Goal: Complete application form

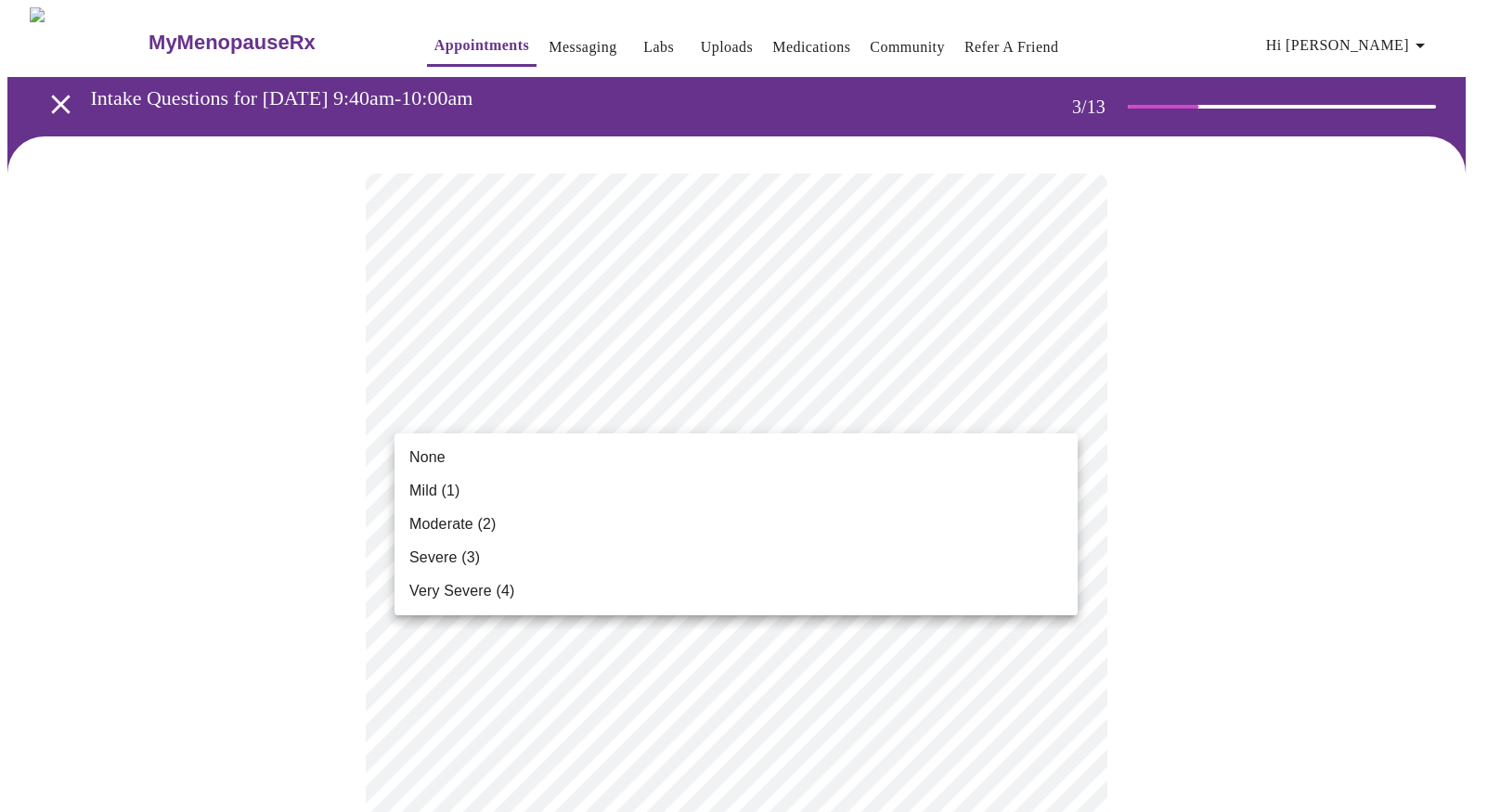
click at [441, 459] on span "None" at bounding box center [427, 457] width 36 height 22
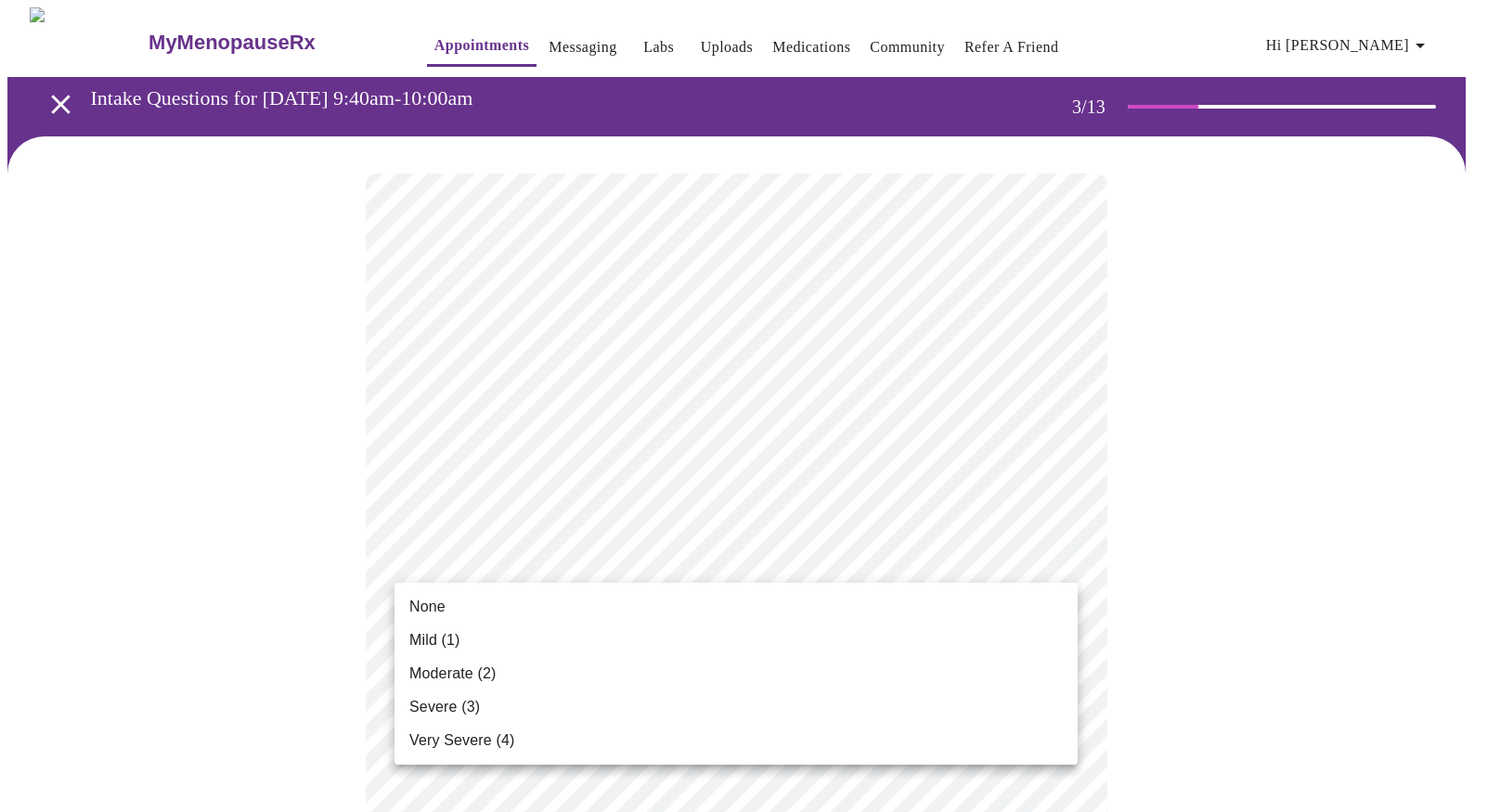
click at [474, 600] on li "None" at bounding box center [736, 607] width 684 height 33
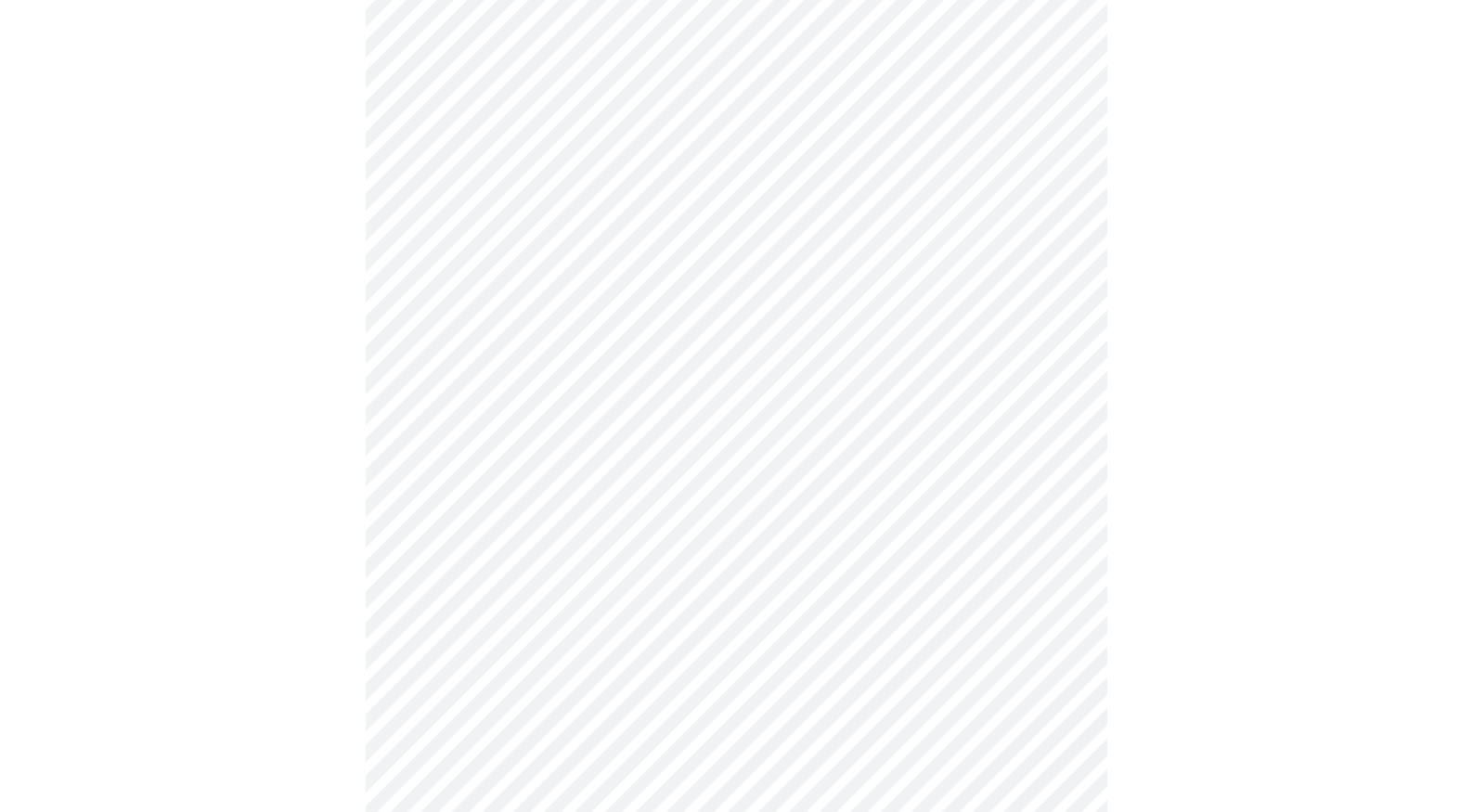
scroll to position [279, 0]
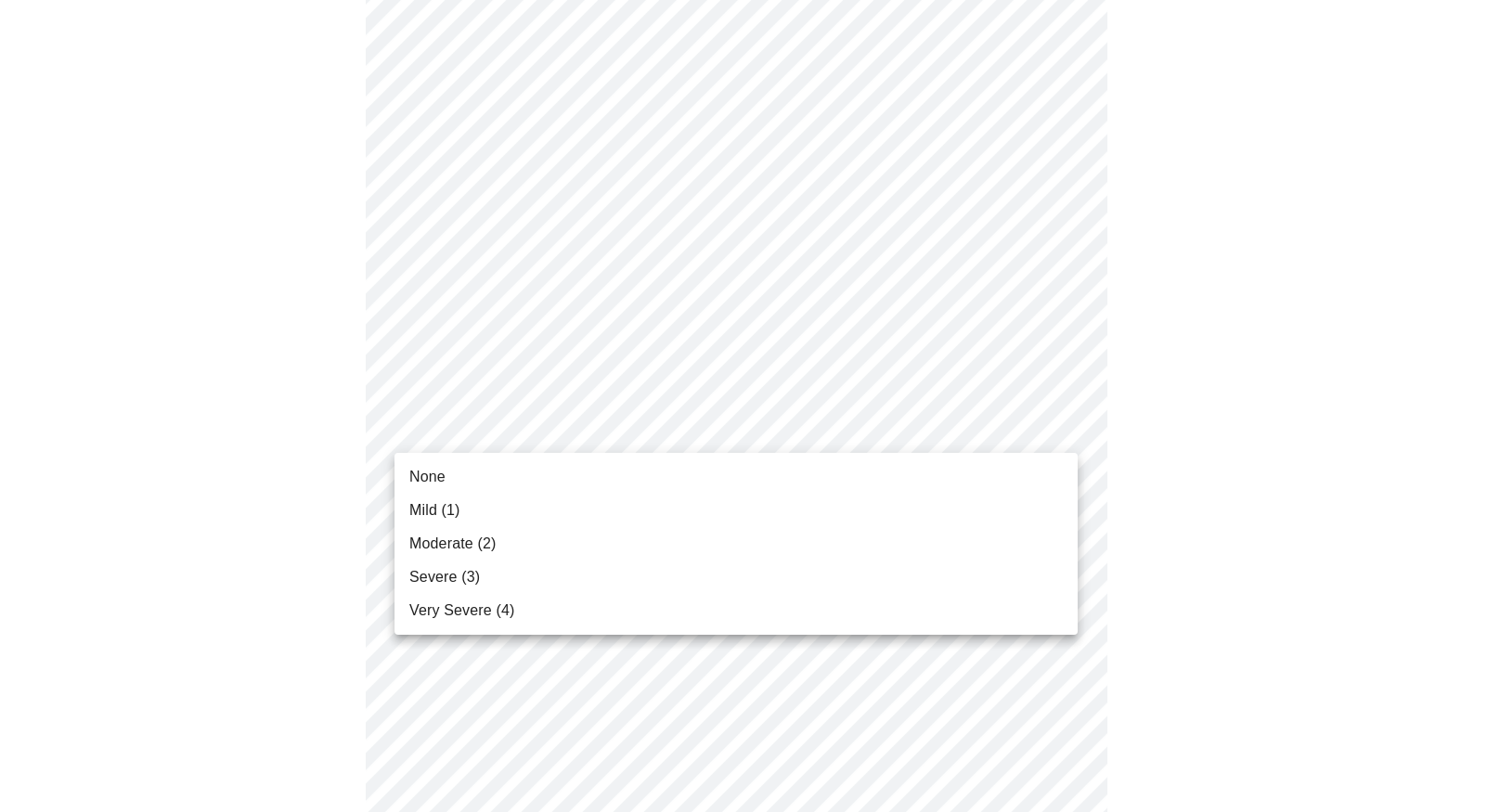
click at [469, 507] on li "Mild (1)" at bounding box center [736, 511] width 684 height 33
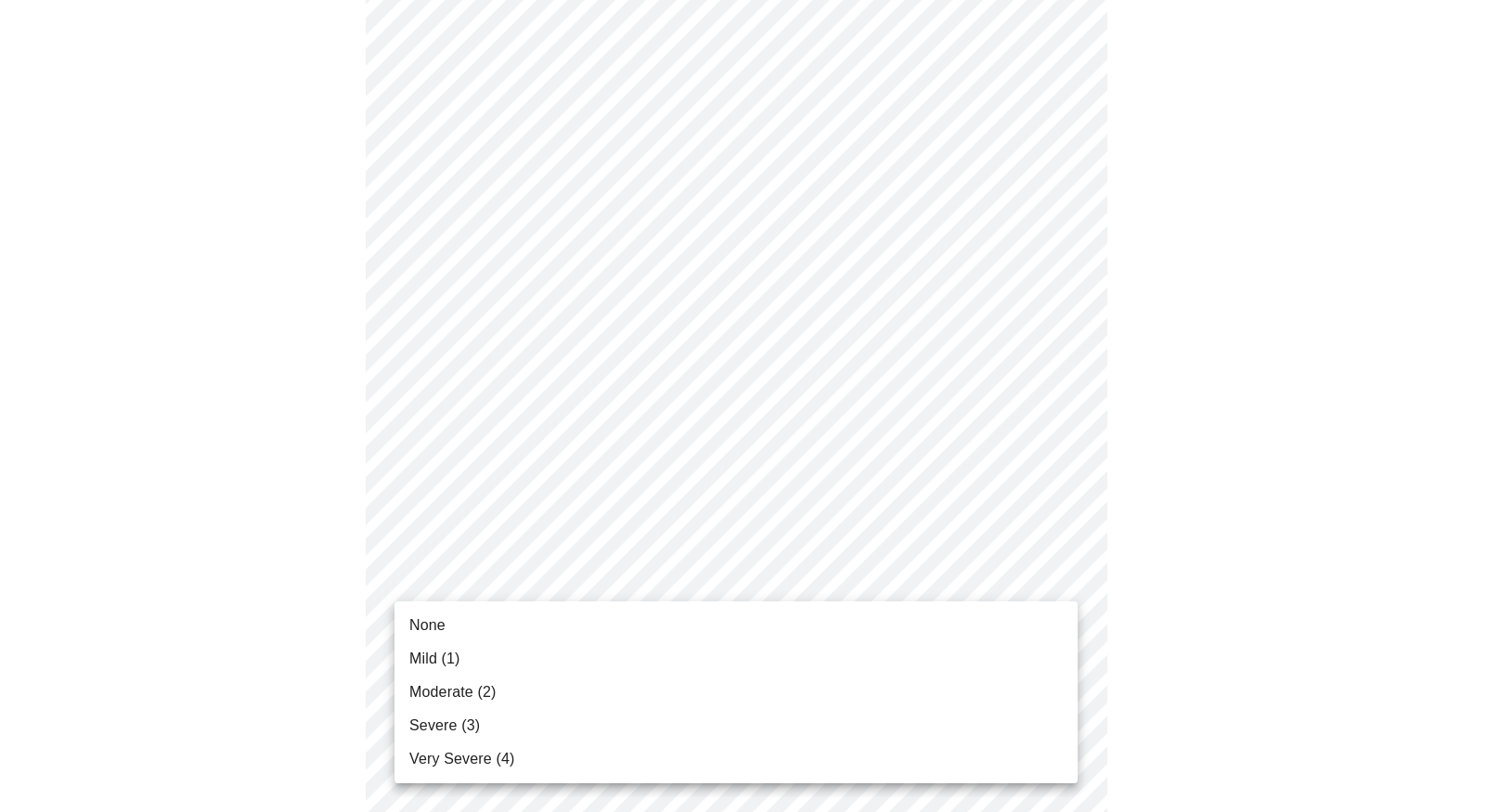
click at [442, 657] on span "Mild (1)" at bounding box center [435, 659] width 51 height 22
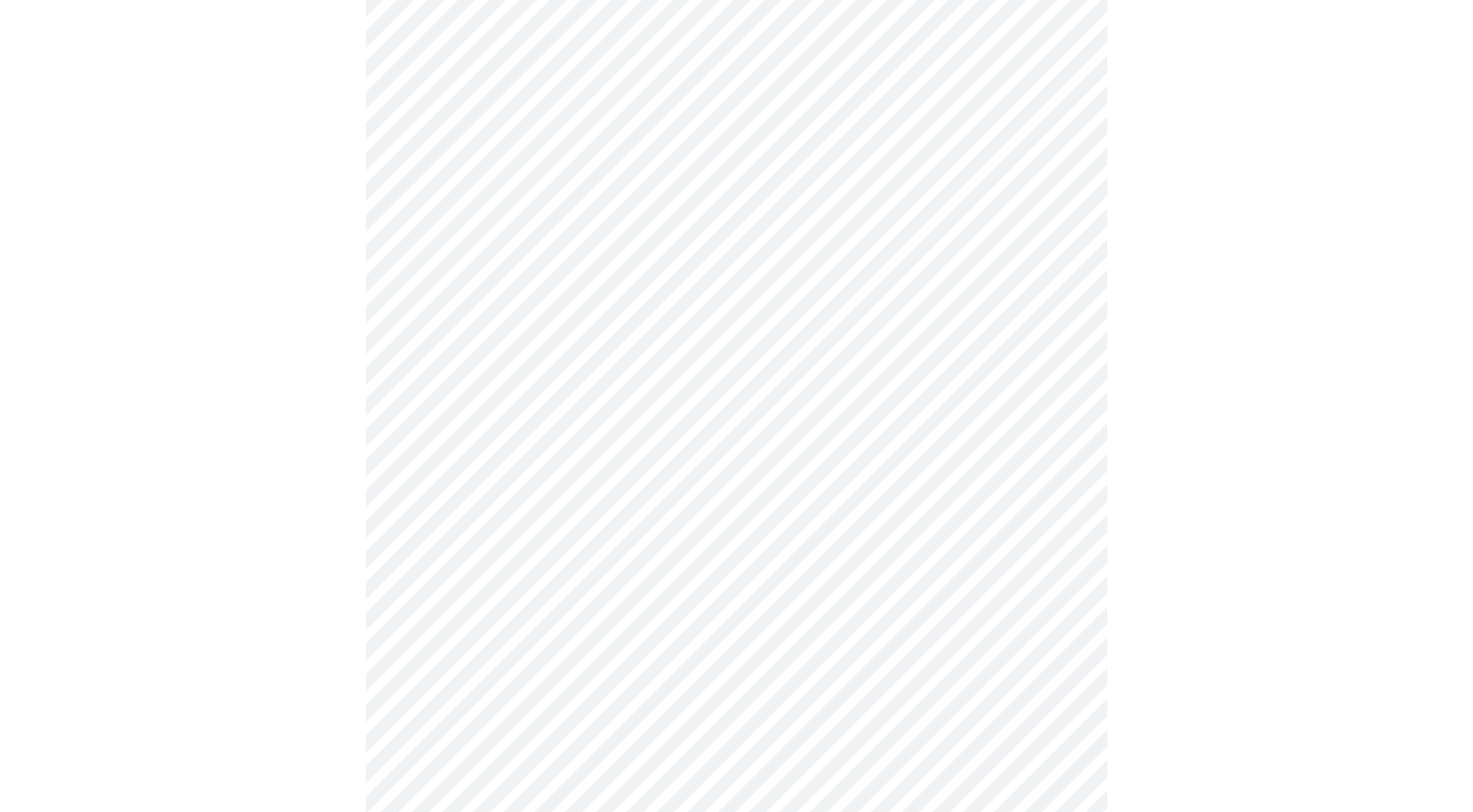
scroll to position [557, 0]
click at [534, 413] on body "MyMenopauseRx Appointments Messaging Labs Uploads Medications Community Refer a…" at bounding box center [737, 648] width 1458 height 2396
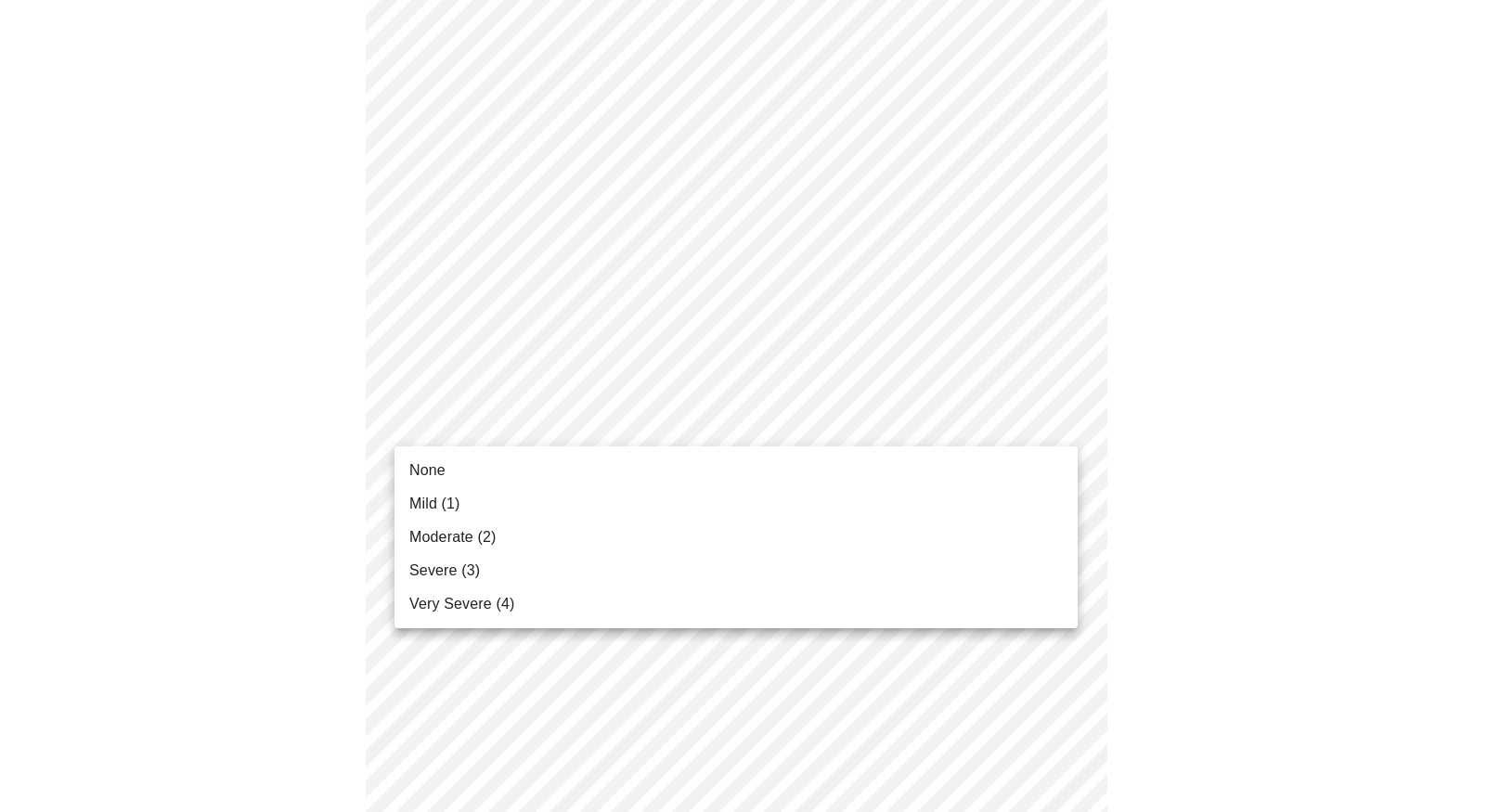
click at [430, 502] on span "Mild (1)" at bounding box center [435, 504] width 51 height 22
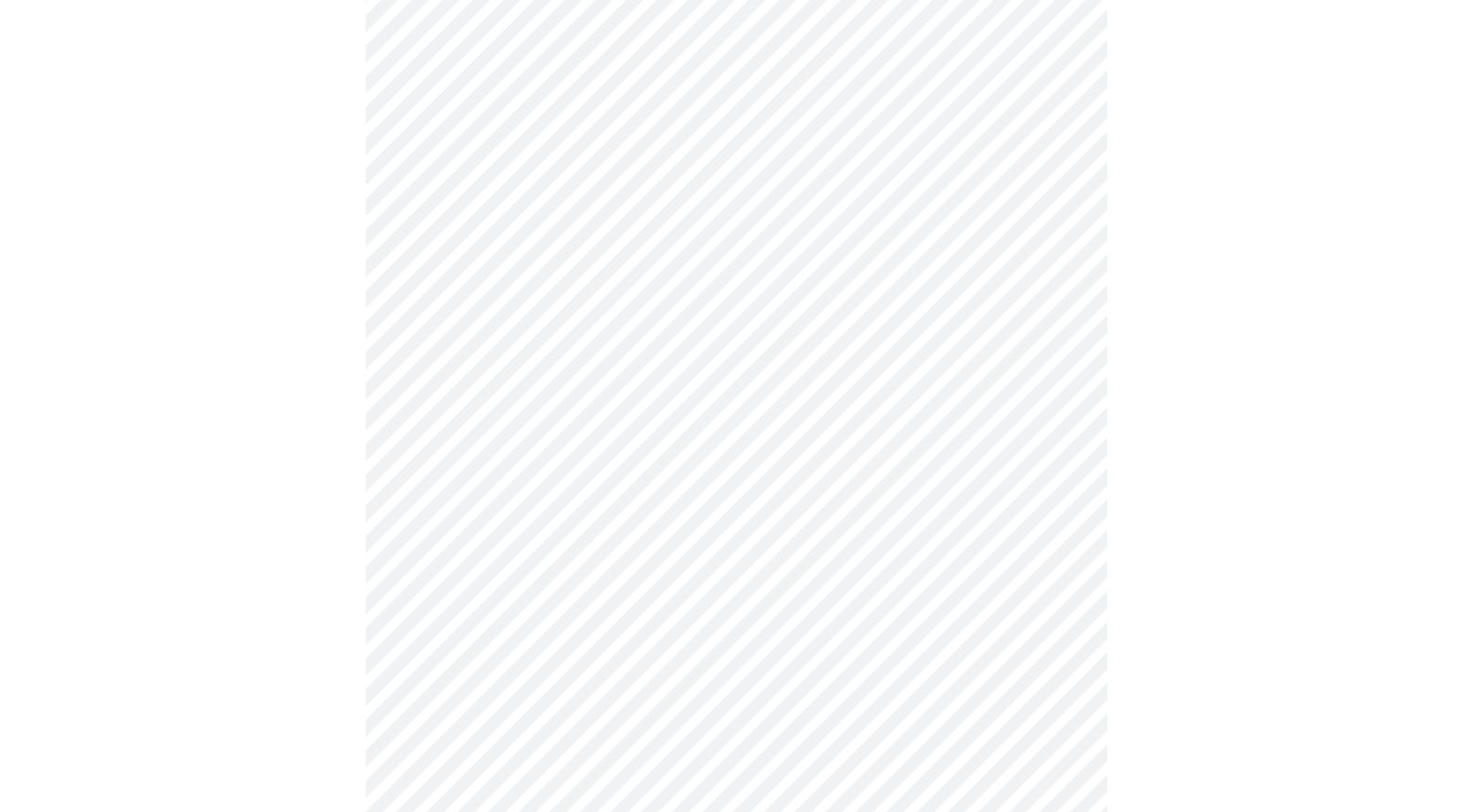
click at [455, 547] on body "MyMenopauseRx Appointments Messaging Labs Uploads Medications Community Refer a…" at bounding box center [737, 635] width 1458 height 2370
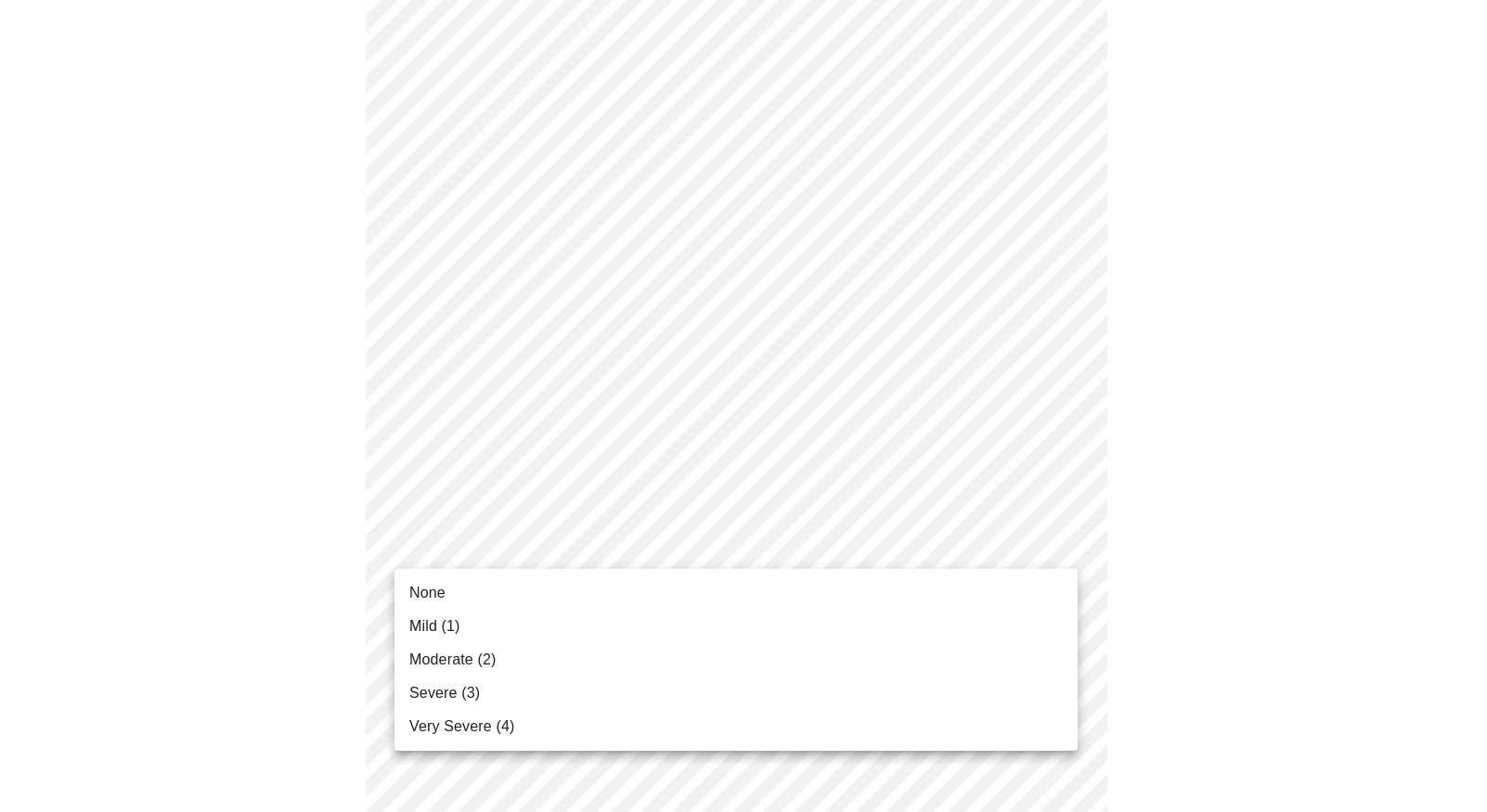
click at [444, 630] on span "Mild (1)" at bounding box center [435, 626] width 51 height 22
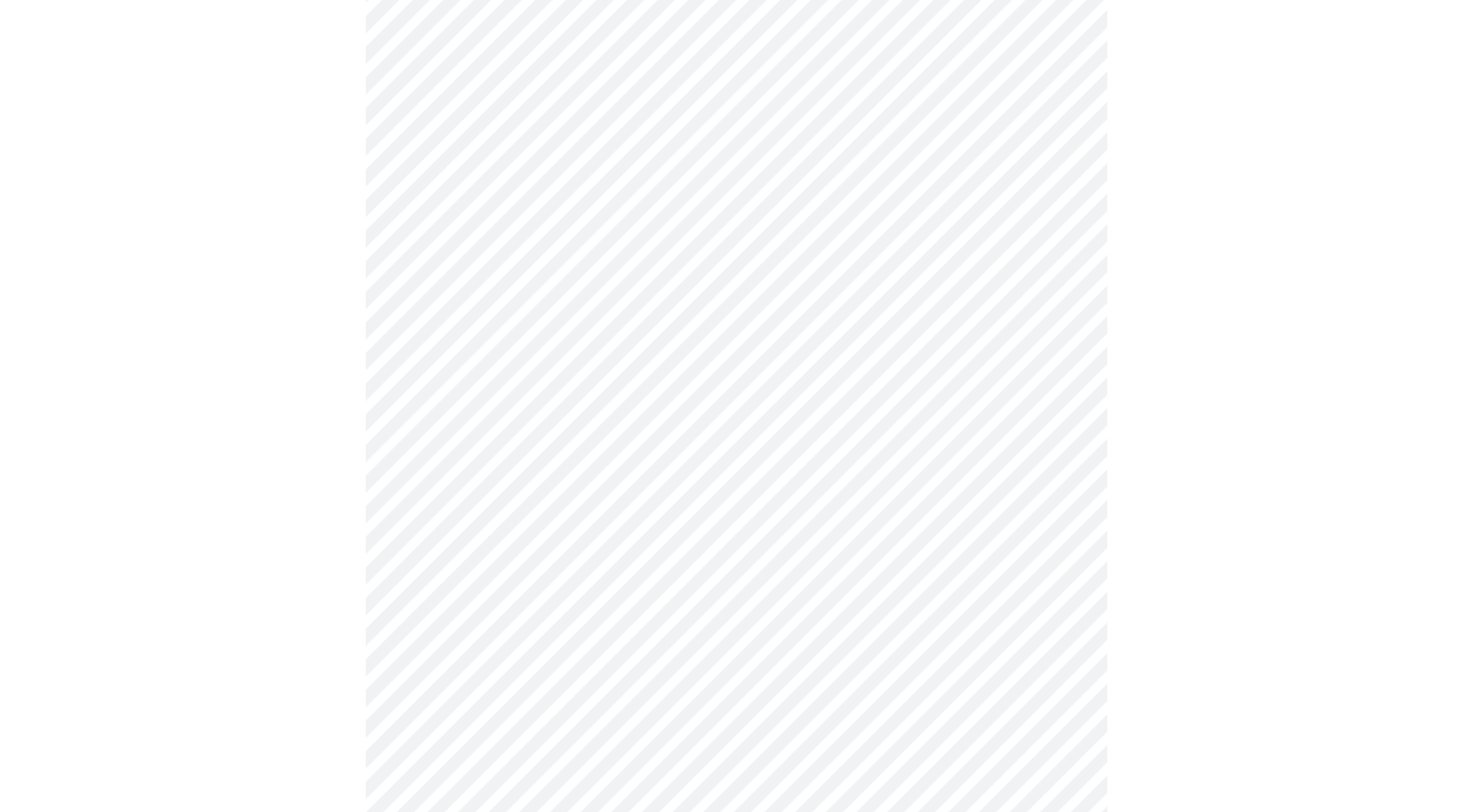
scroll to position [743, 0]
click at [485, 503] on body "MyMenopauseRx Appointments Messaging Labs Uploads Medications Community Refer a…" at bounding box center [737, 437] width 1458 height 2343
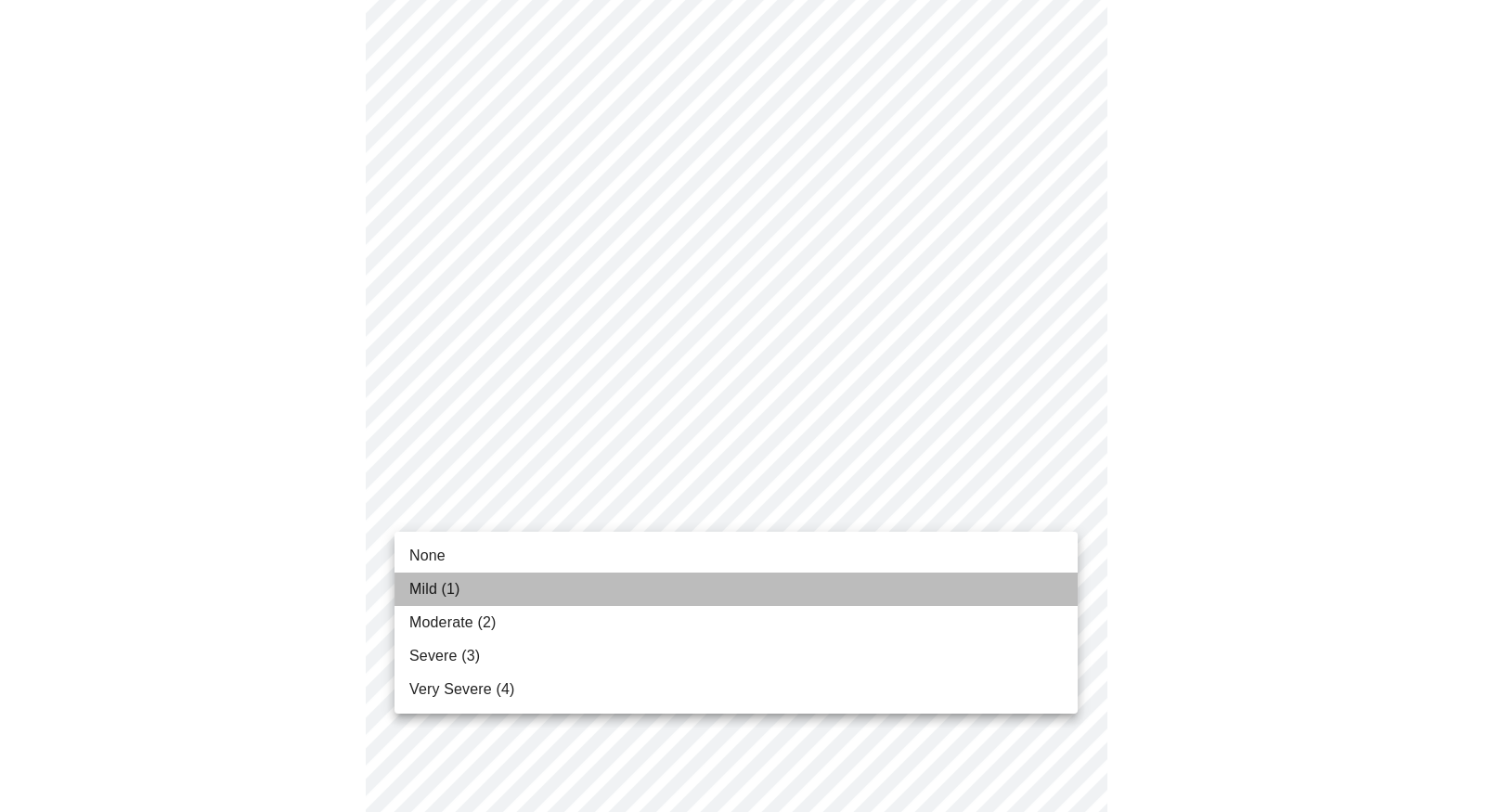
click at [457, 589] on span "Mild (1)" at bounding box center [435, 589] width 51 height 22
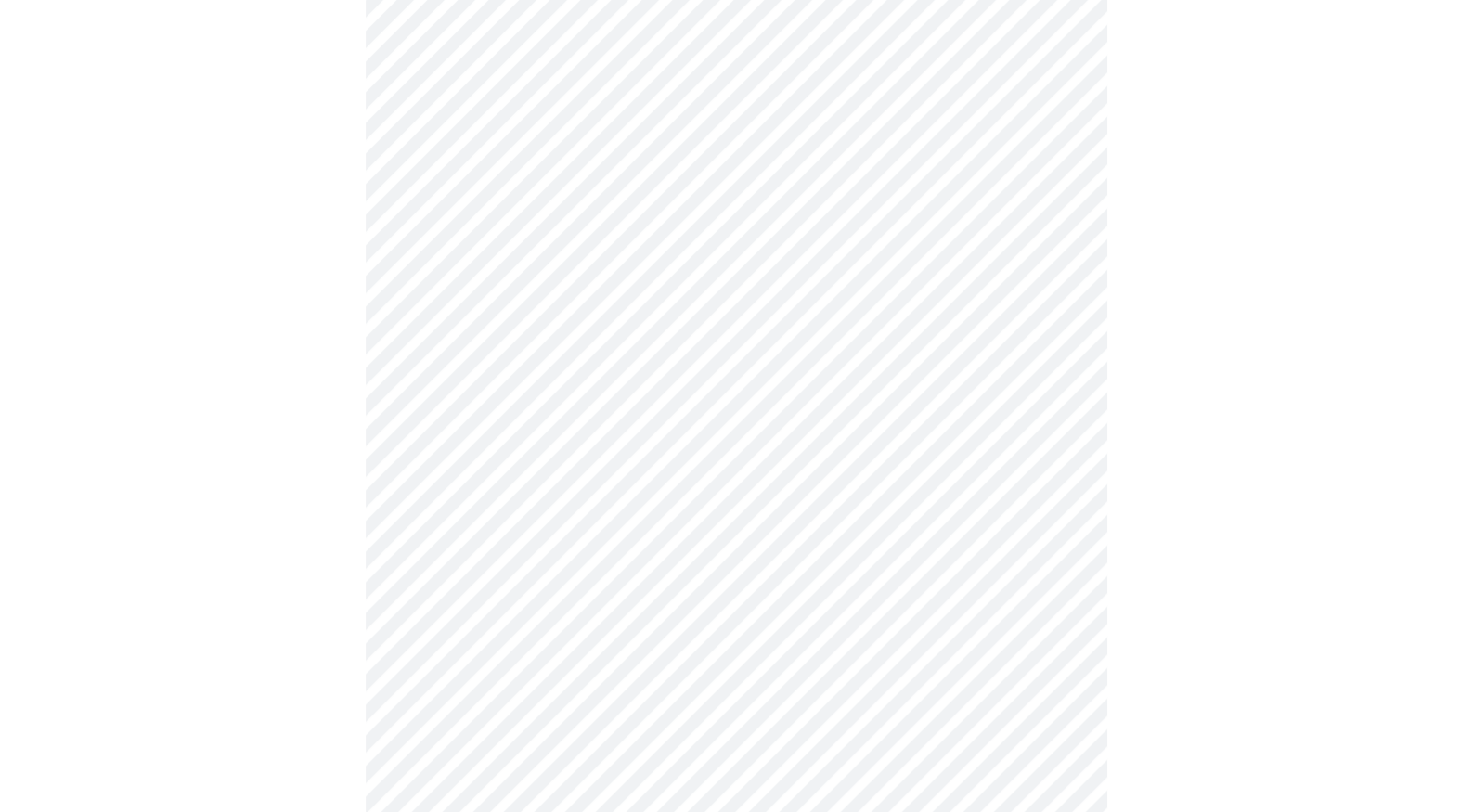
scroll to position [1021, 0]
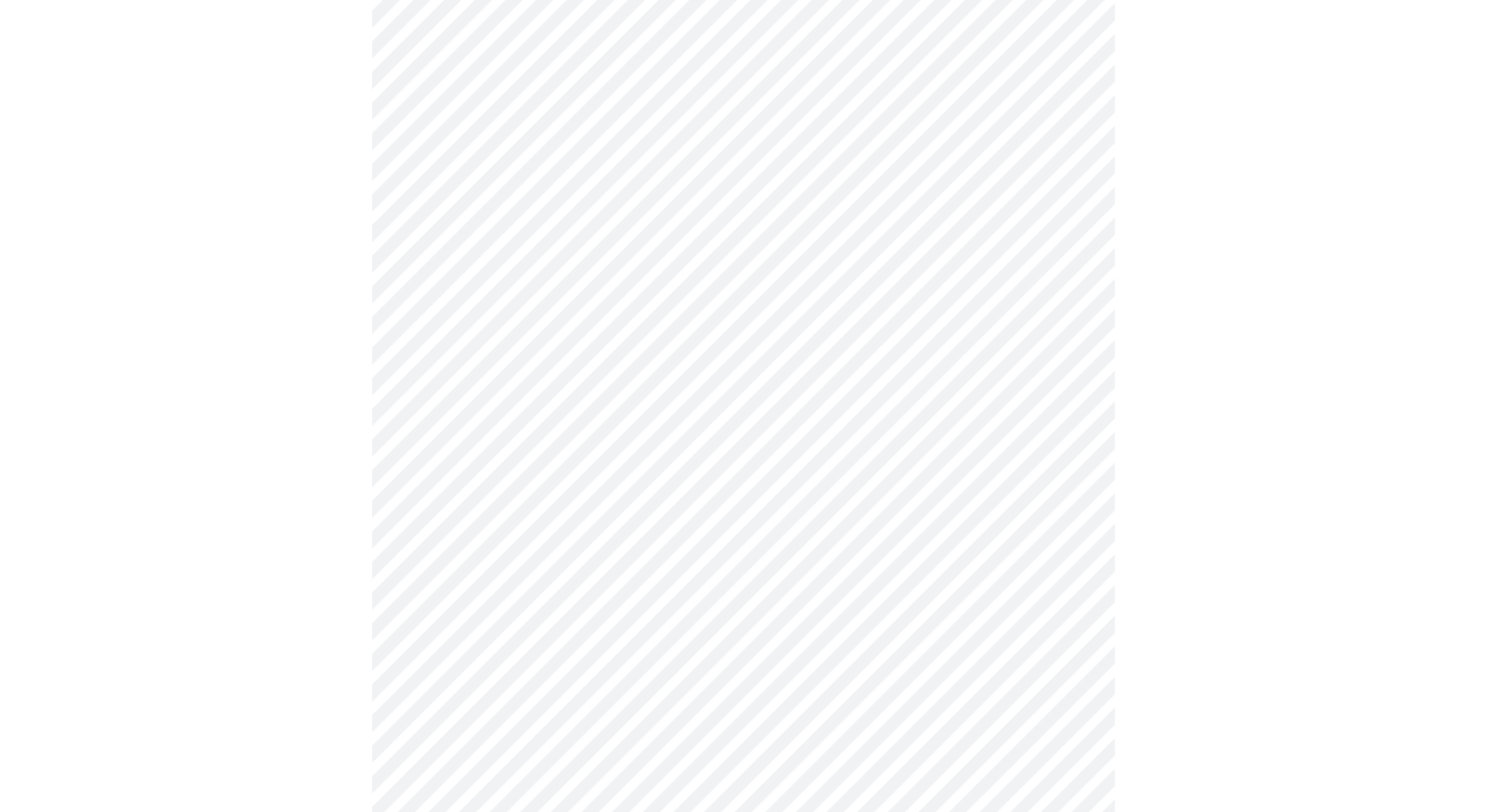
click at [498, 391] on body "MyMenopauseRx Appointments Messaging Labs Uploads Medications Community Refer a…" at bounding box center [744, 144] width 1472 height 2317
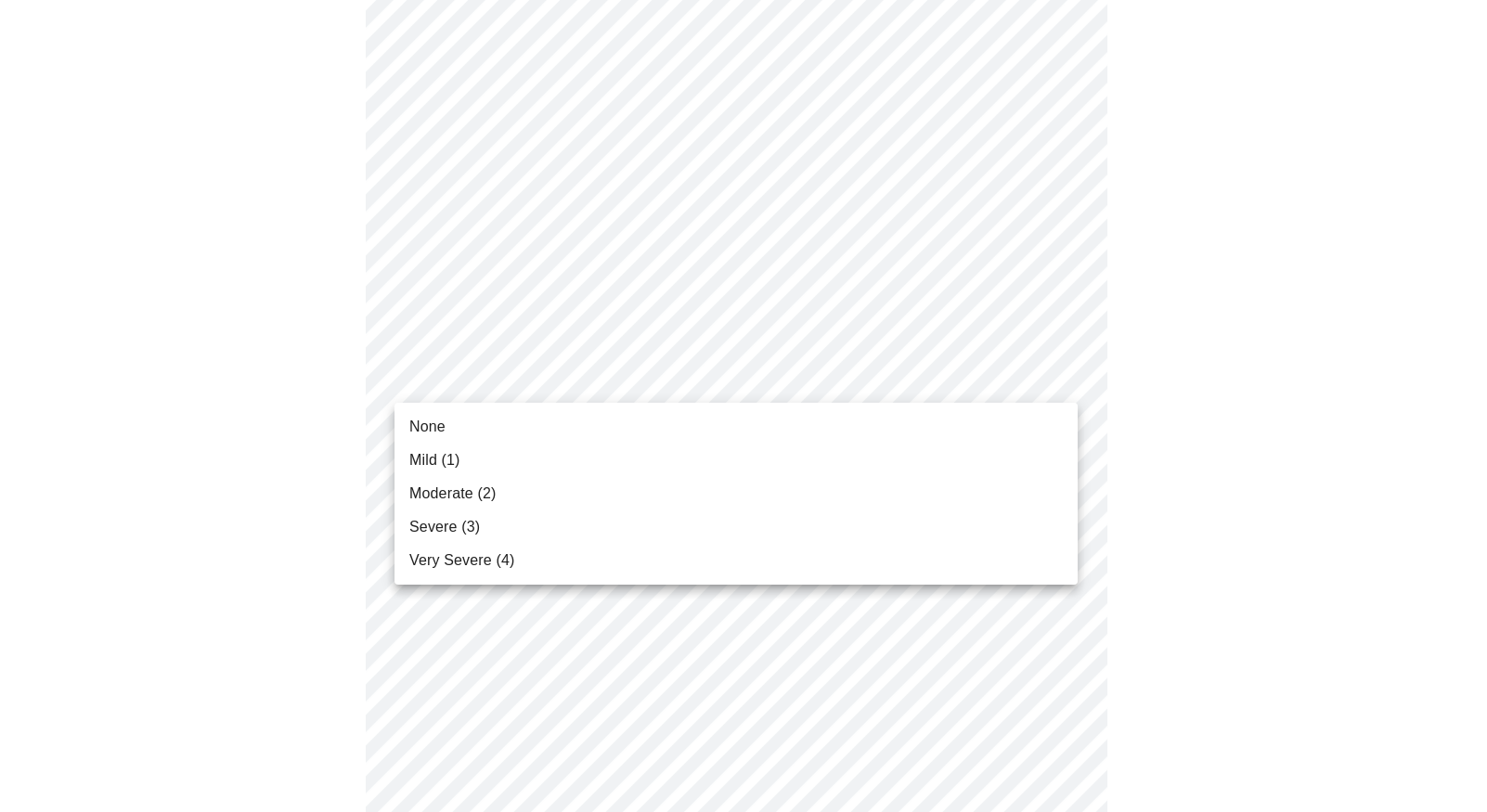
click at [462, 424] on li "None" at bounding box center [736, 427] width 684 height 33
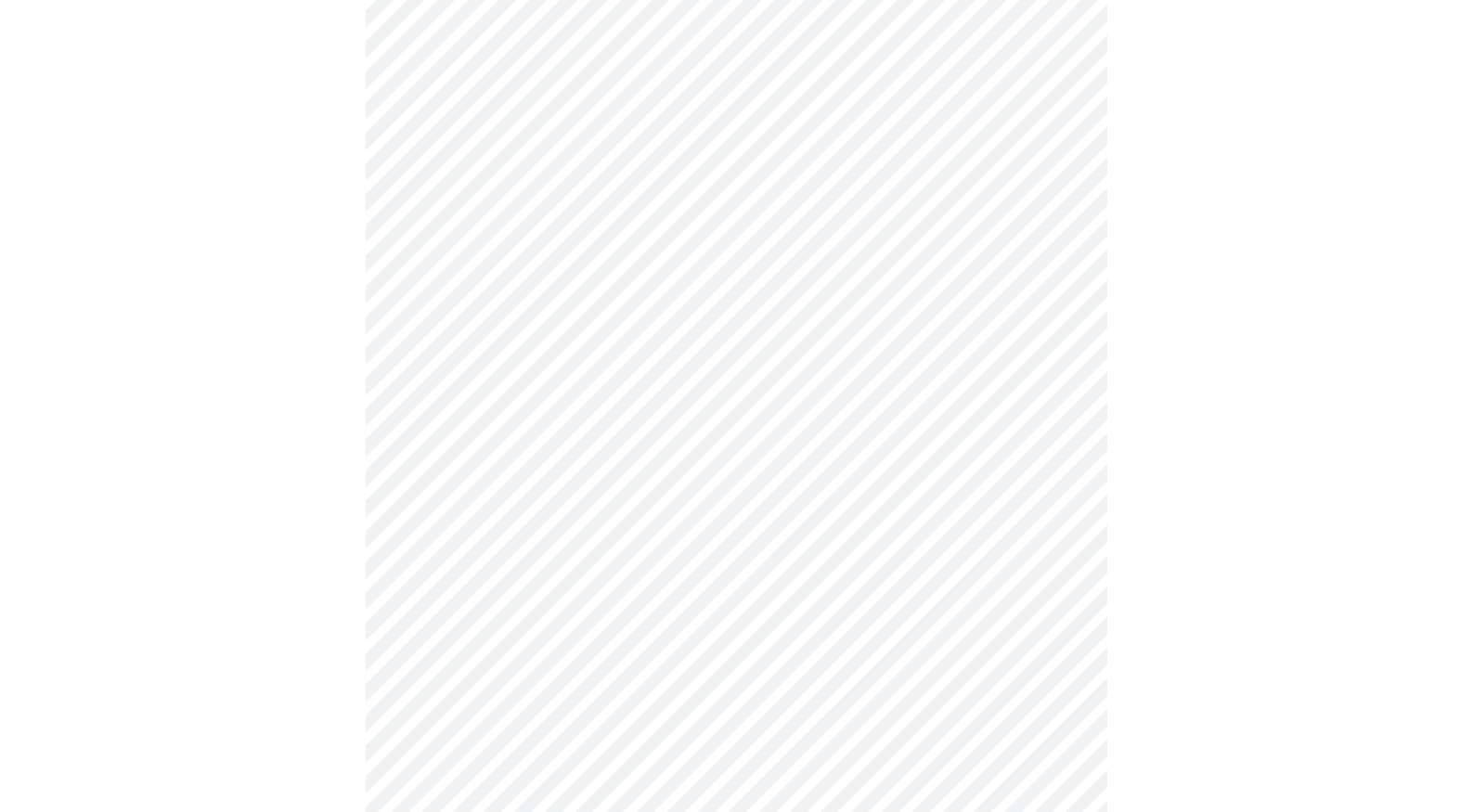
click at [481, 533] on body "MyMenopauseRx Appointments Messaging Labs Uploads Medications Community Refer a…" at bounding box center [737, 132] width 1458 height 2291
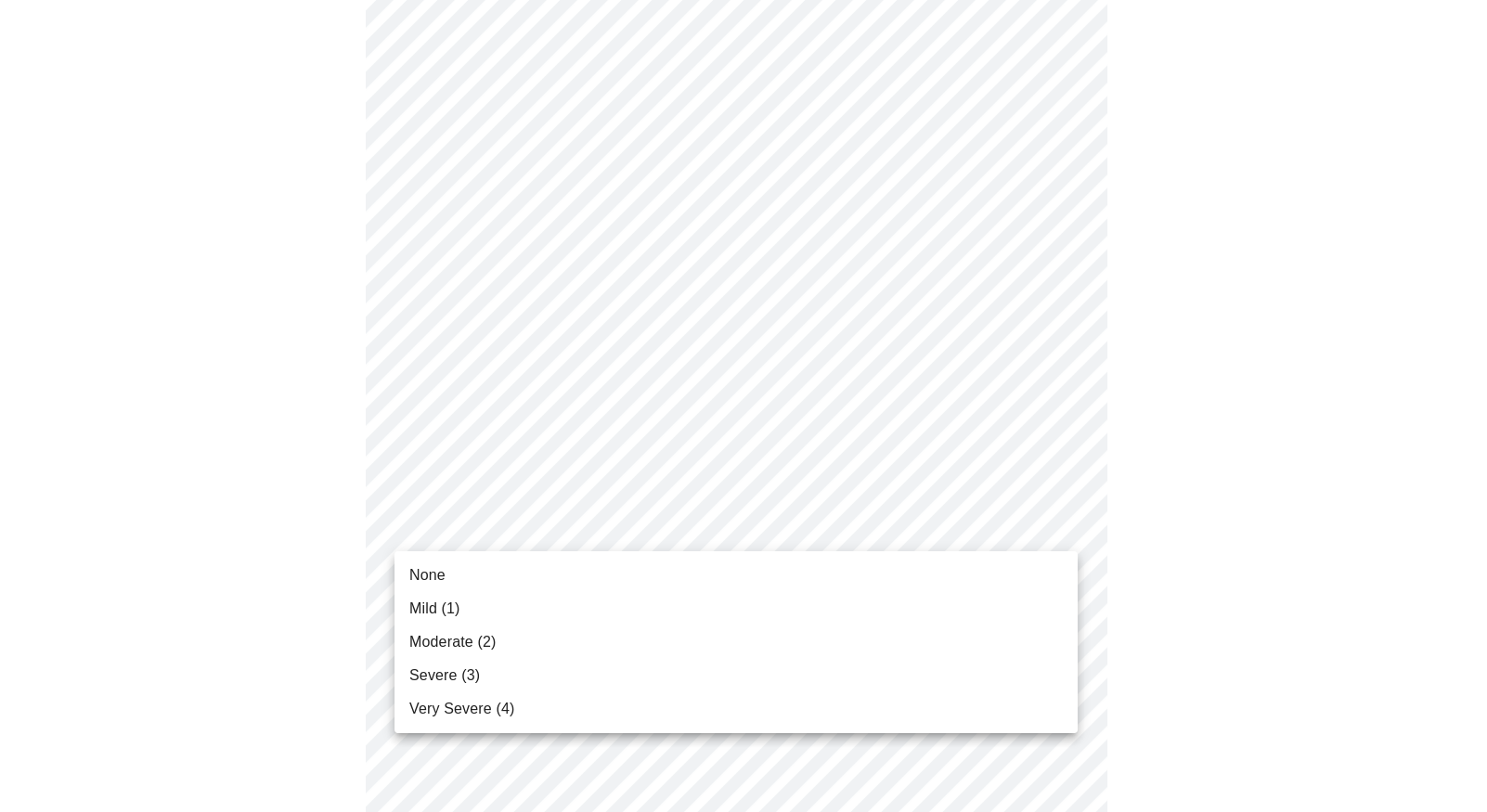
click at [458, 641] on span "Moderate (2)" at bounding box center [452, 641] width 87 height 22
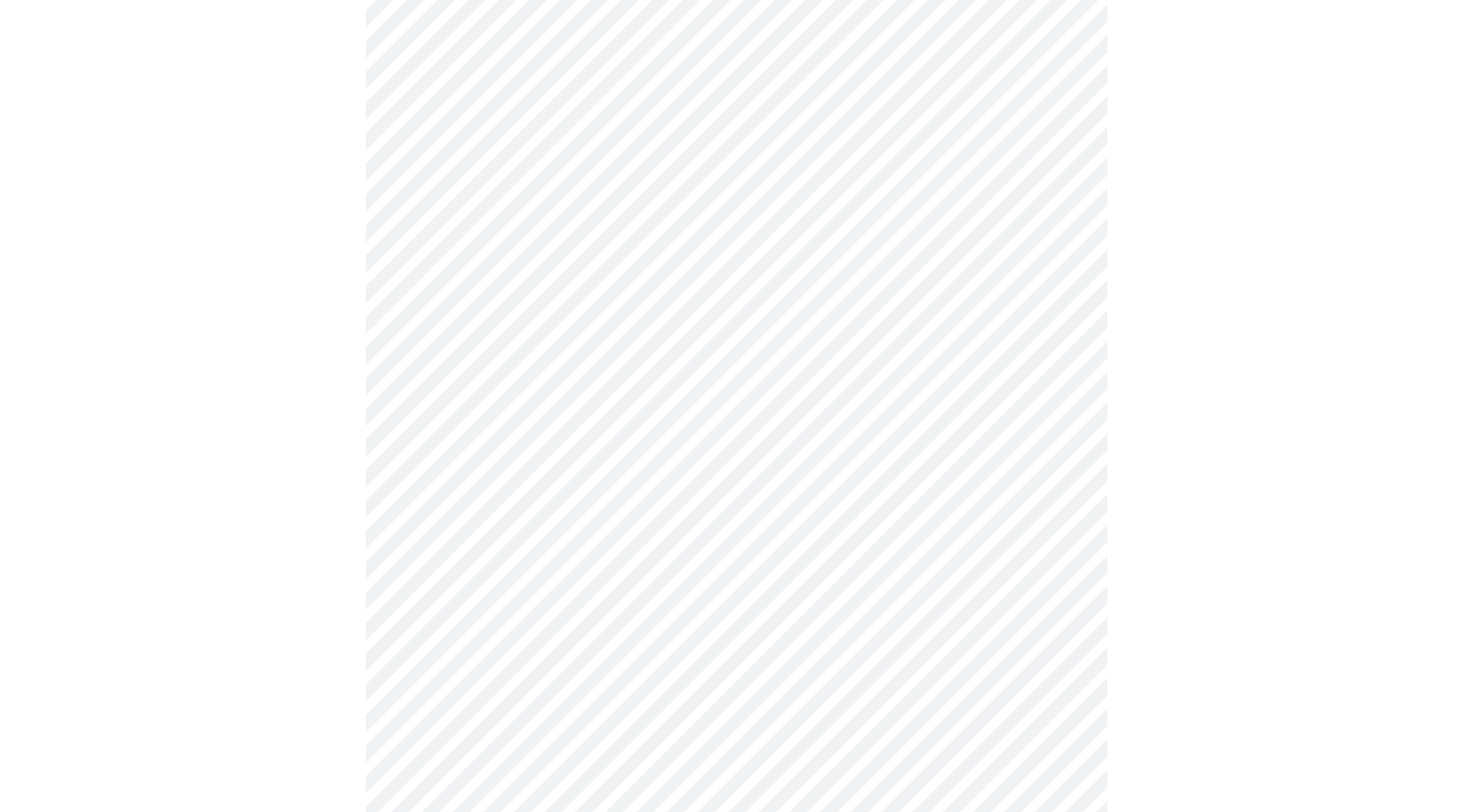
click at [471, 687] on body "MyMenopauseRx Appointments Messaging Labs Uploads Medications Community Refer a…" at bounding box center [737, 118] width 1458 height 2264
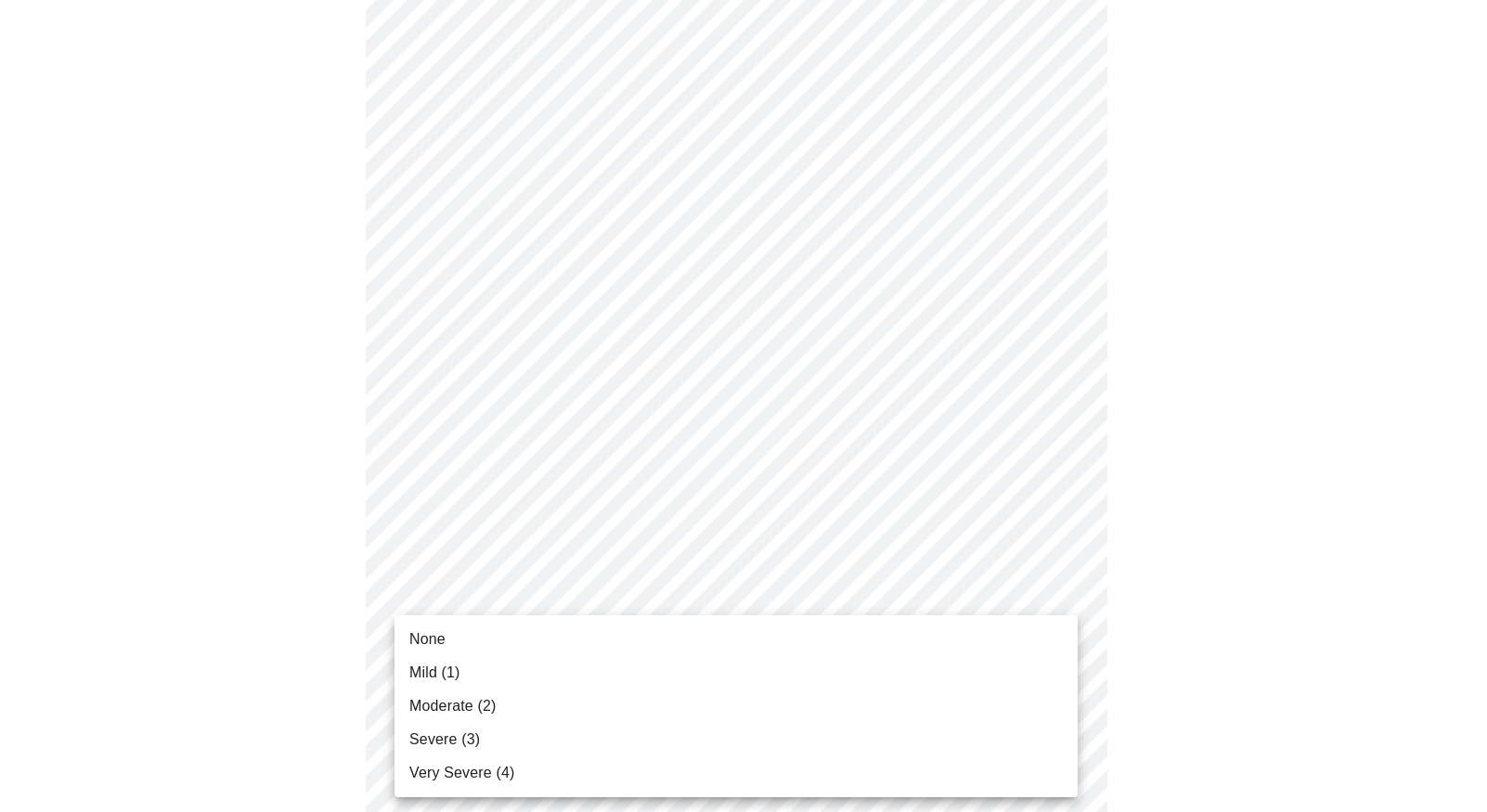
click at [657, 583] on div at bounding box center [743, 406] width 1487 height 812
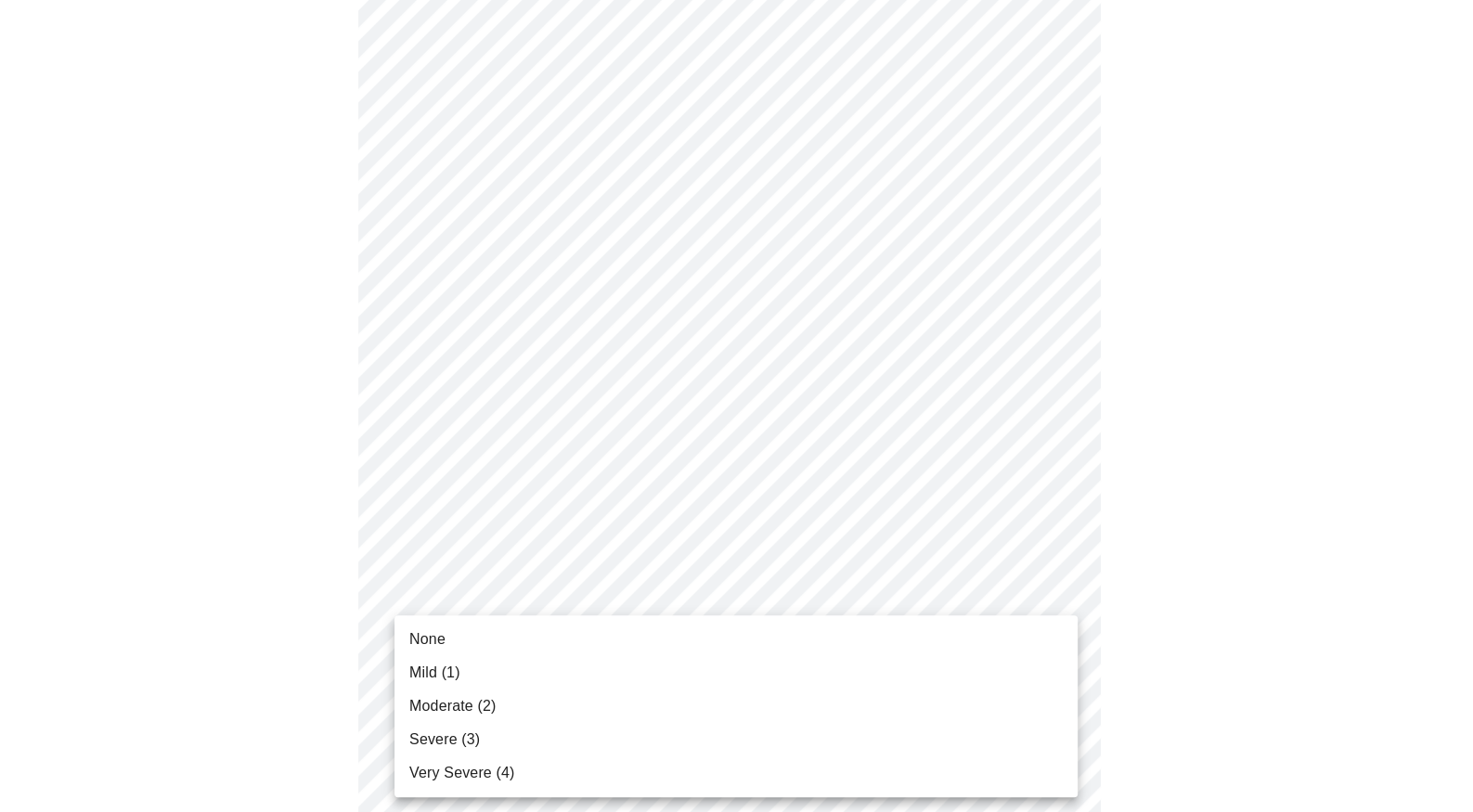
click at [1059, 678] on body "MyMenopauseRx Appointments Messaging Labs Uploads Medications Community Refer a…" at bounding box center [737, 118] width 1458 height 2264
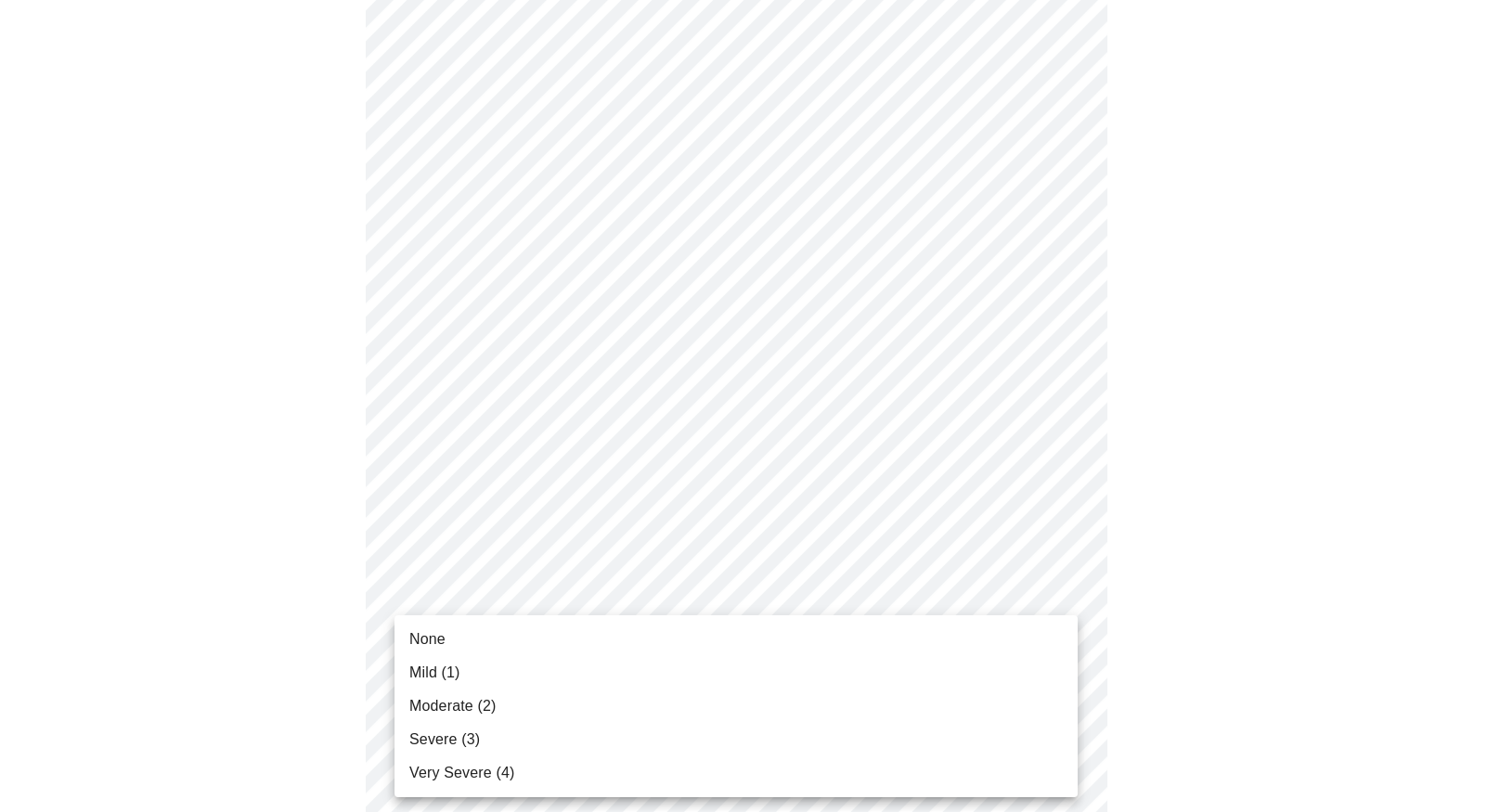
click at [445, 666] on span "Mild (1)" at bounding box center [435, 673] width 51 height 22
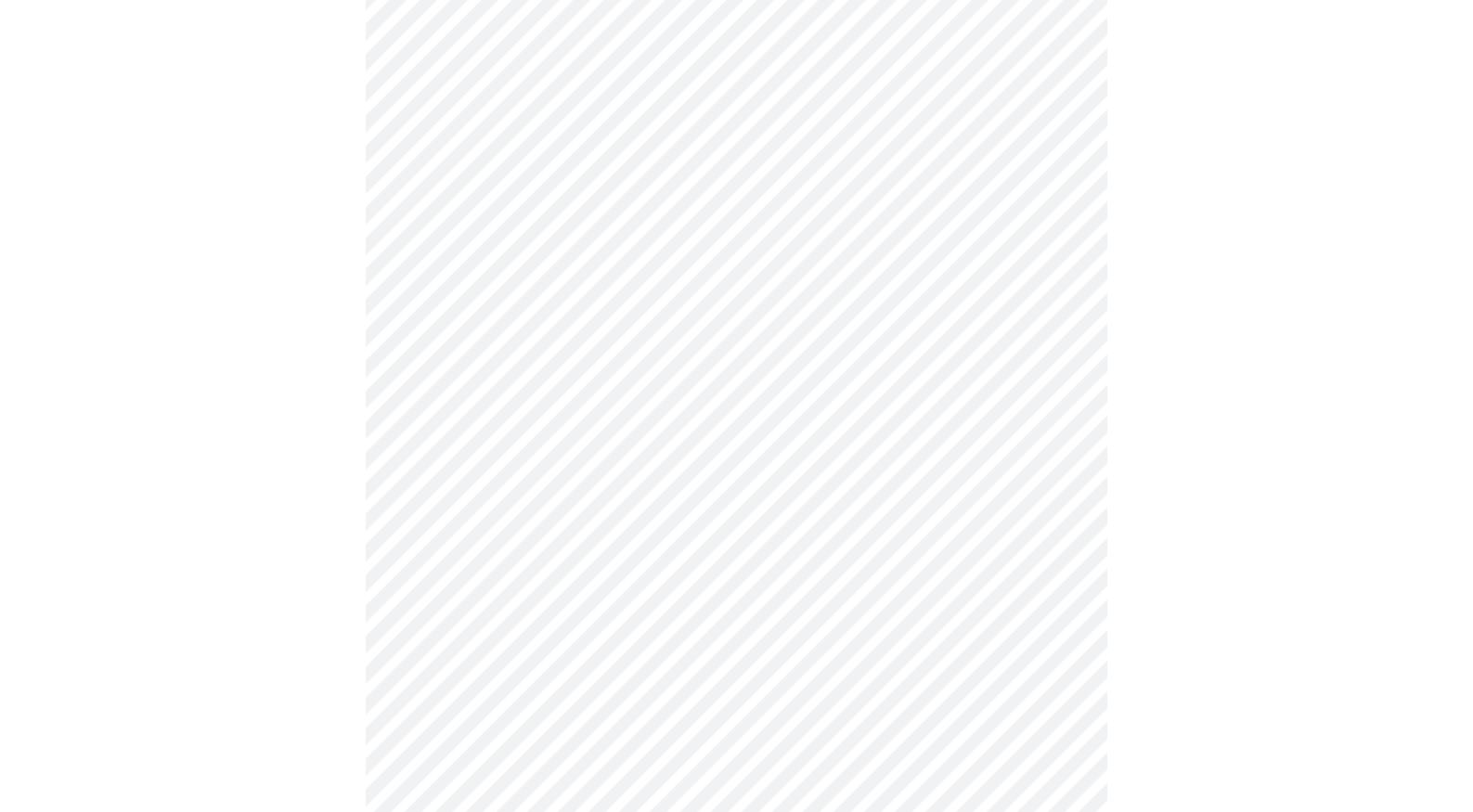
scroll to position [1207, 0]
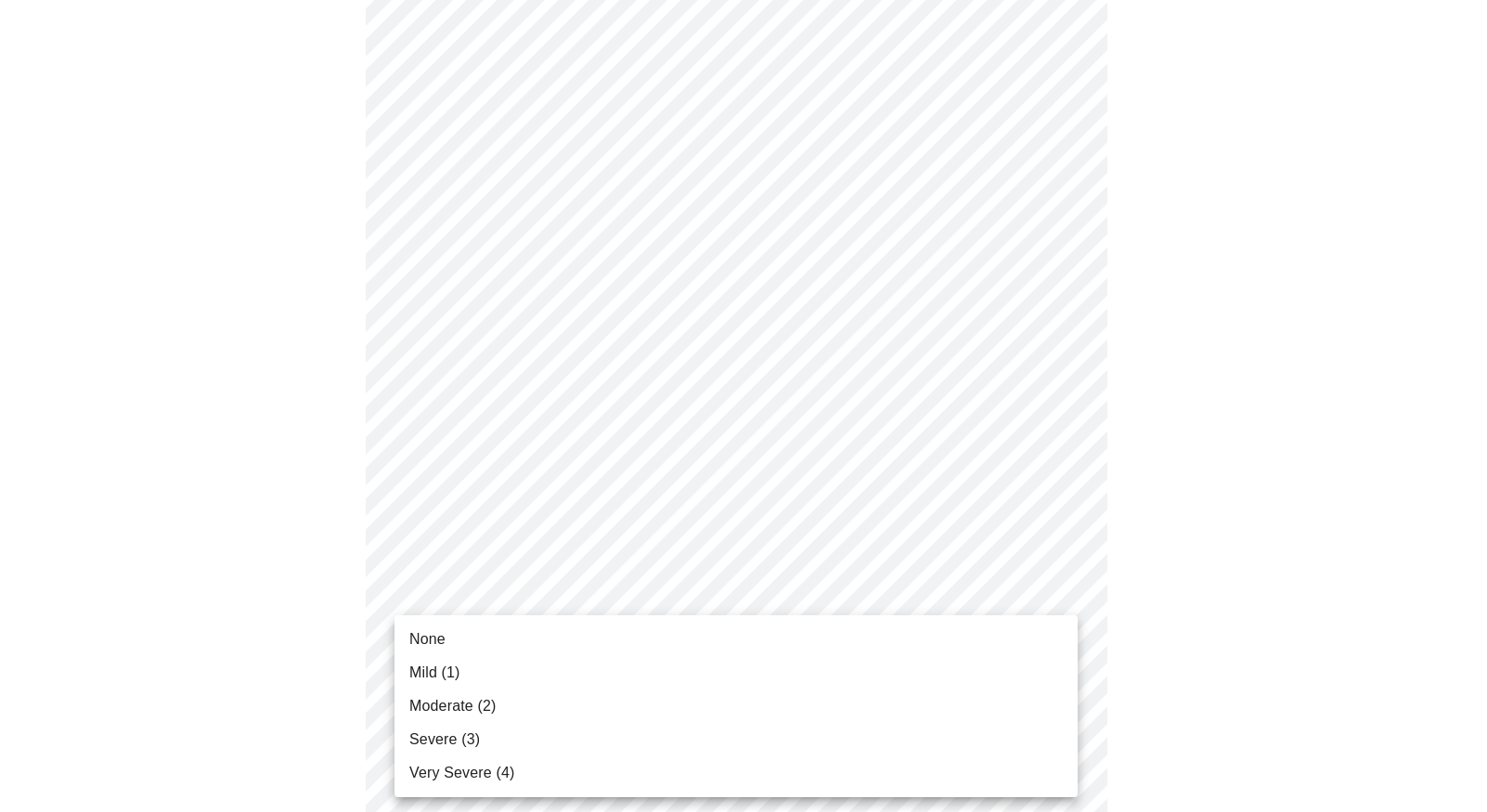
click at [438, 670] on span "Mild (1)" at bounding box center [435, 673] width 51 height 22
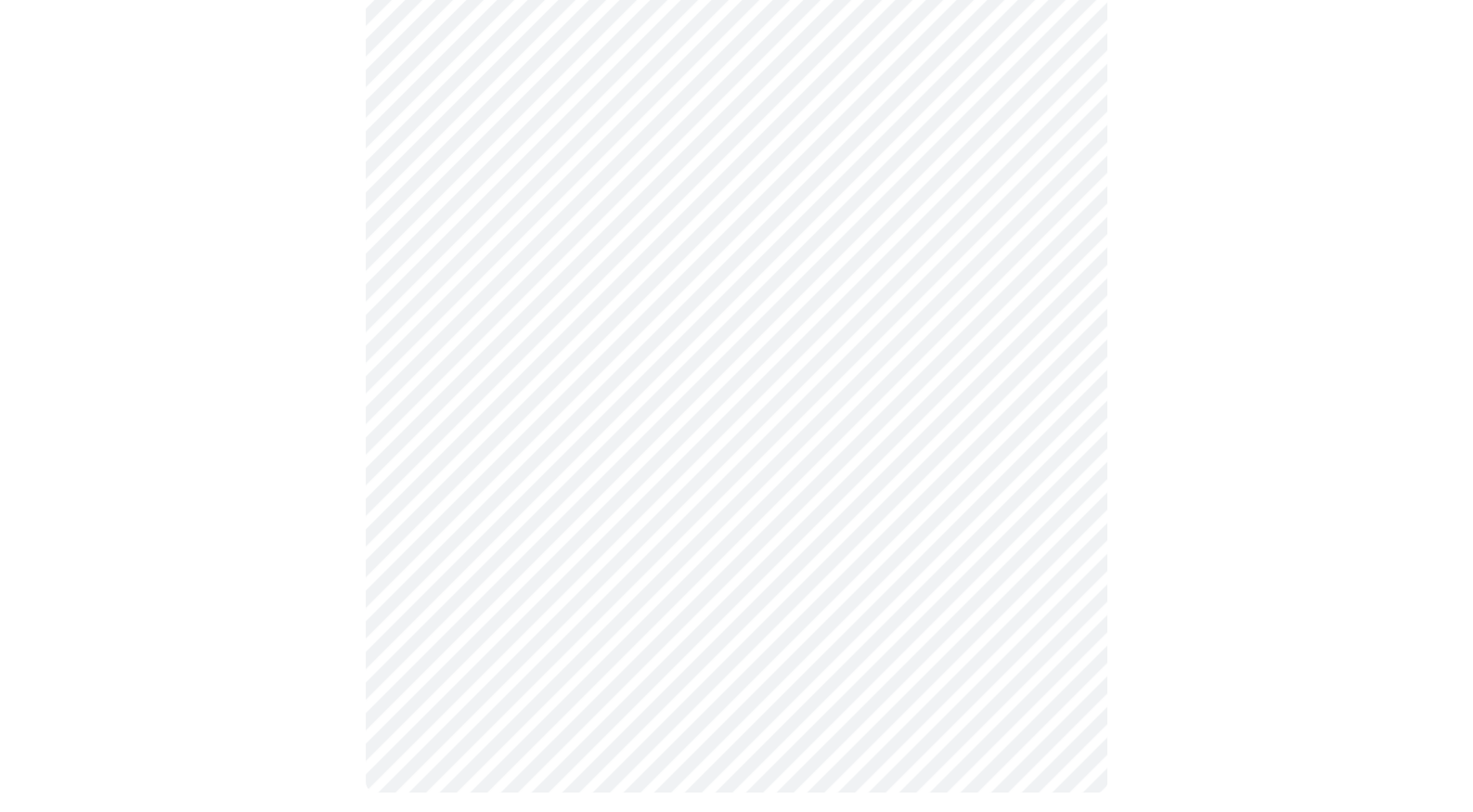
scroll to position [1400, 0]
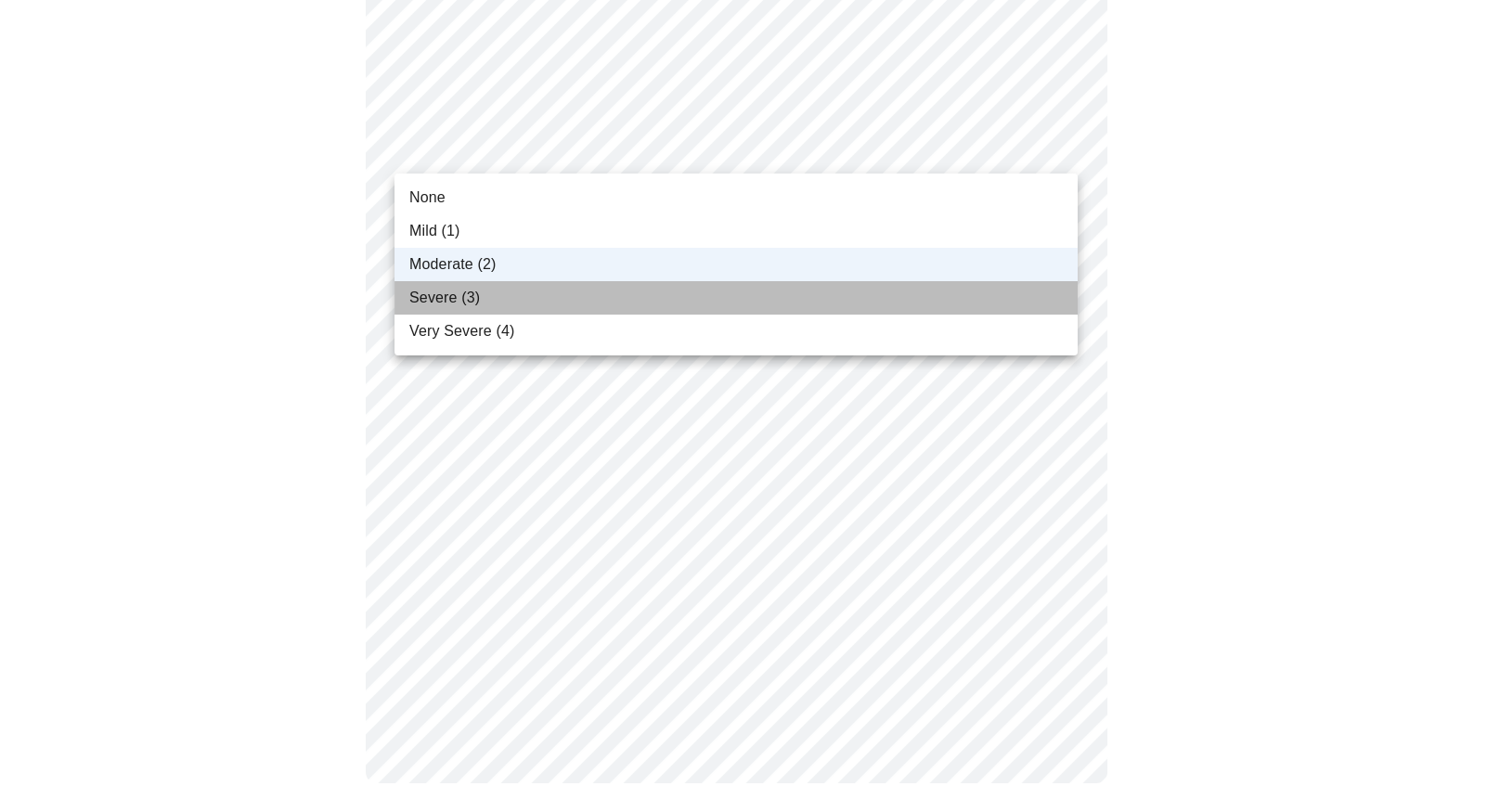
click at [441, 299] on span "Severe (3)" at bounding box center [445, 297] width 70 height 22
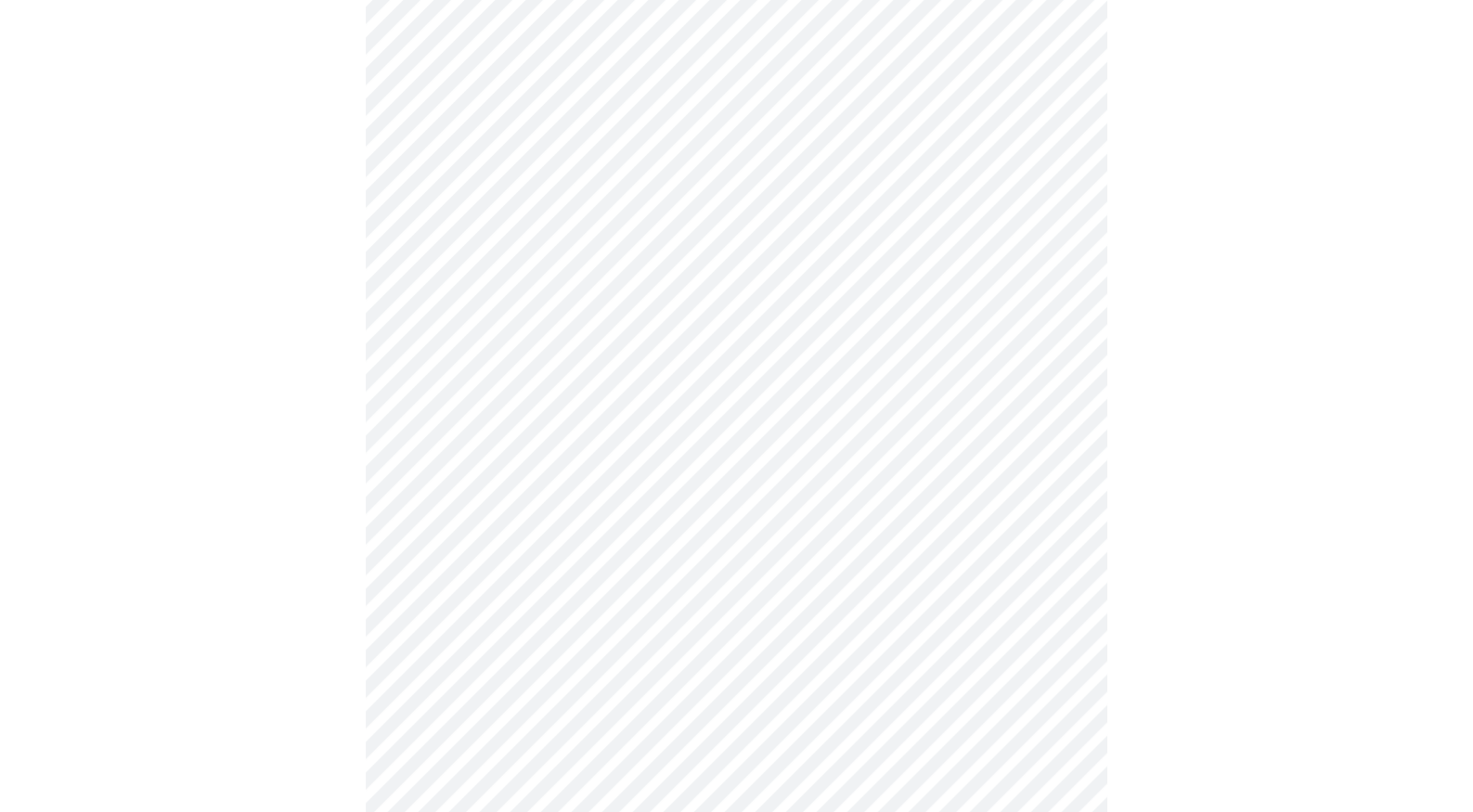
scroll to position [843, 0]
click at [533, 427] on body "MyMenopauseRx Appointments Messaging Labs Uploads Medications Community Refer a…" at bounding box center [737, 271] width 1458 height 2213
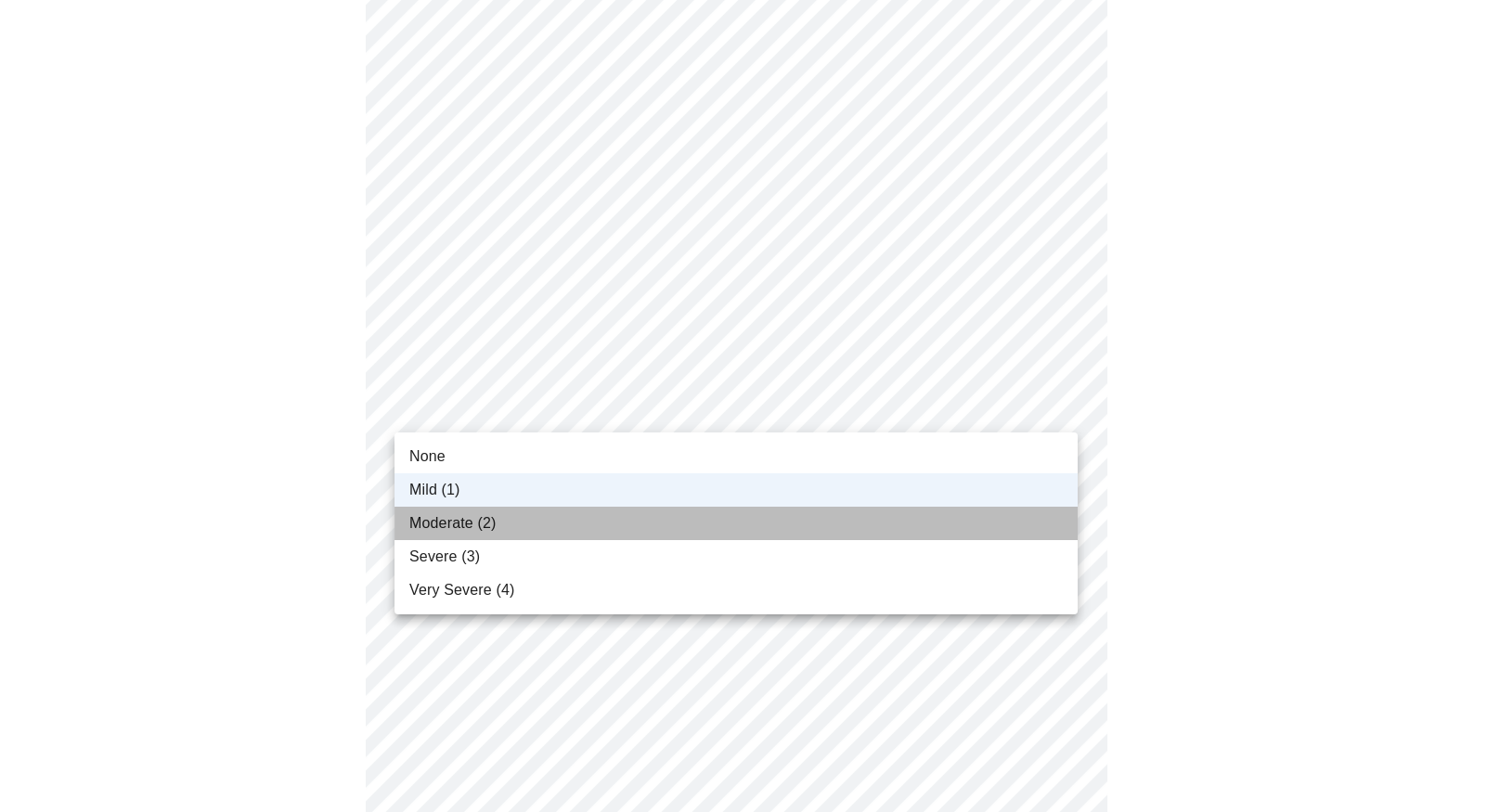
click at [463, 532] on span "Moderate (2)" at bounding box center [452, 523] width 87 height 22
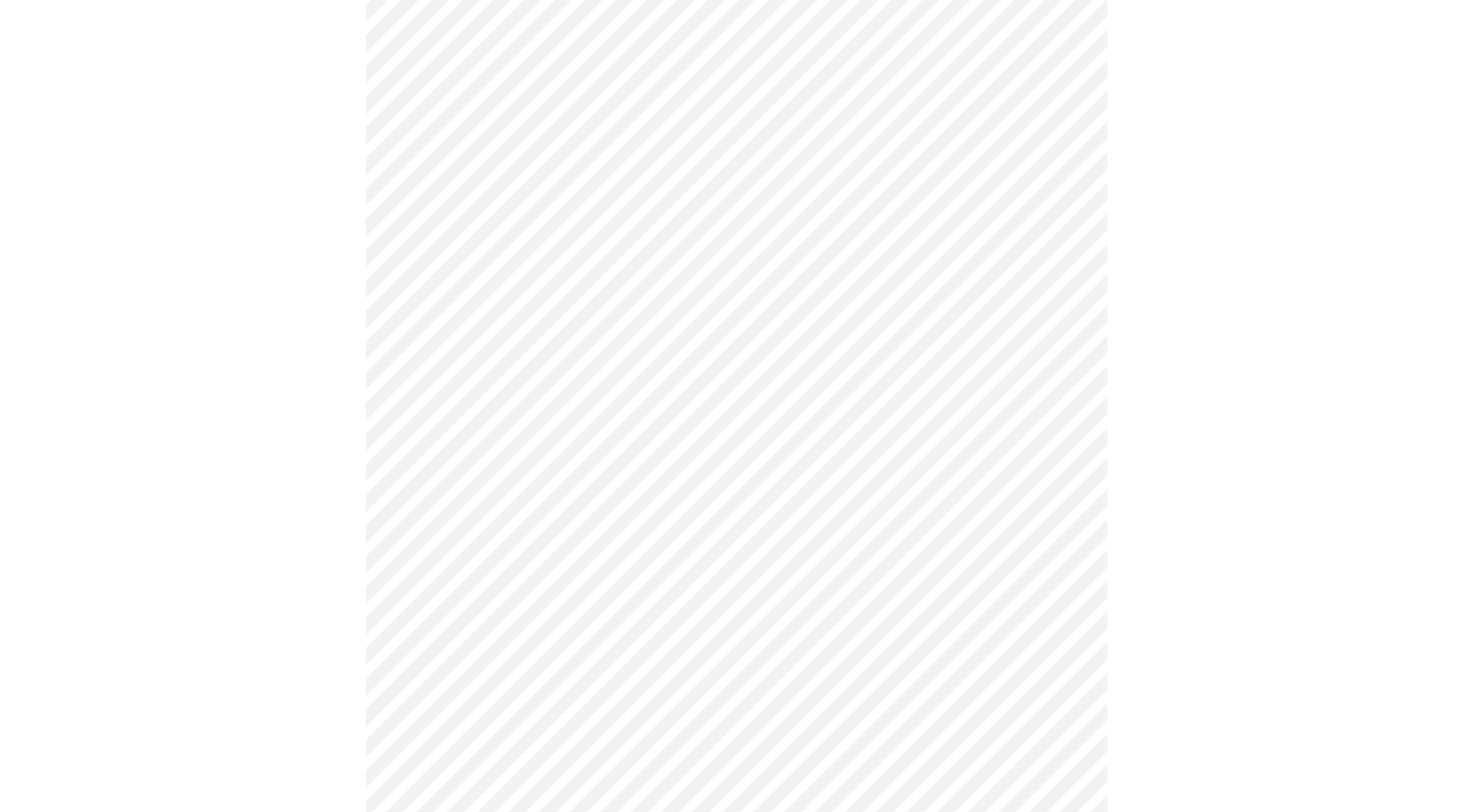
scroll to position [650, 0]
click at [544, 507] on body "MyMenopauseRx Appointments Messaging Labs Uploads Medications Community Refer a…" at bounding box center [737, 287] width 1458 height 1859
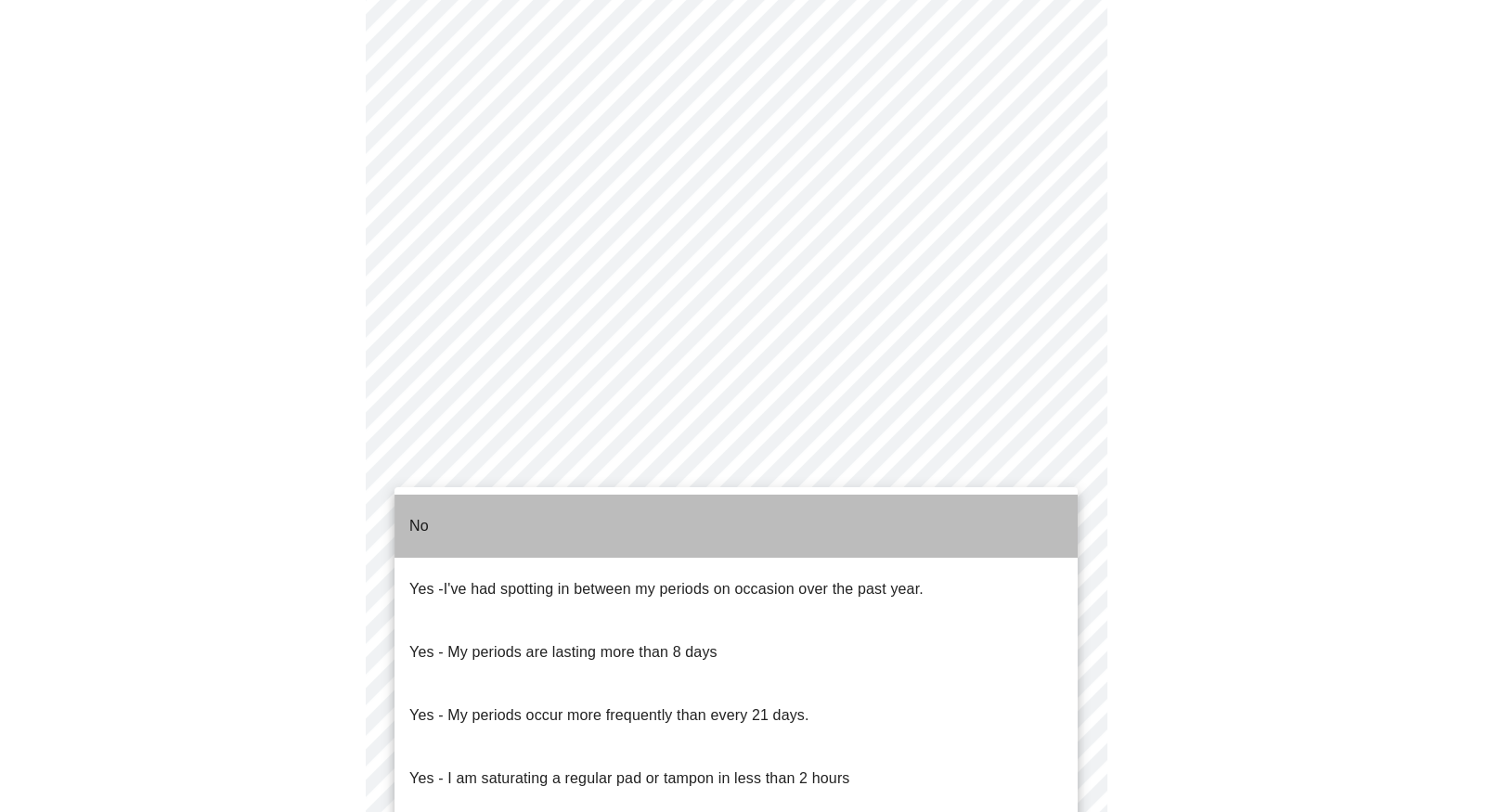
click at [441, 509] on li "No" at bounding box center [736, 526] width 684 height 63
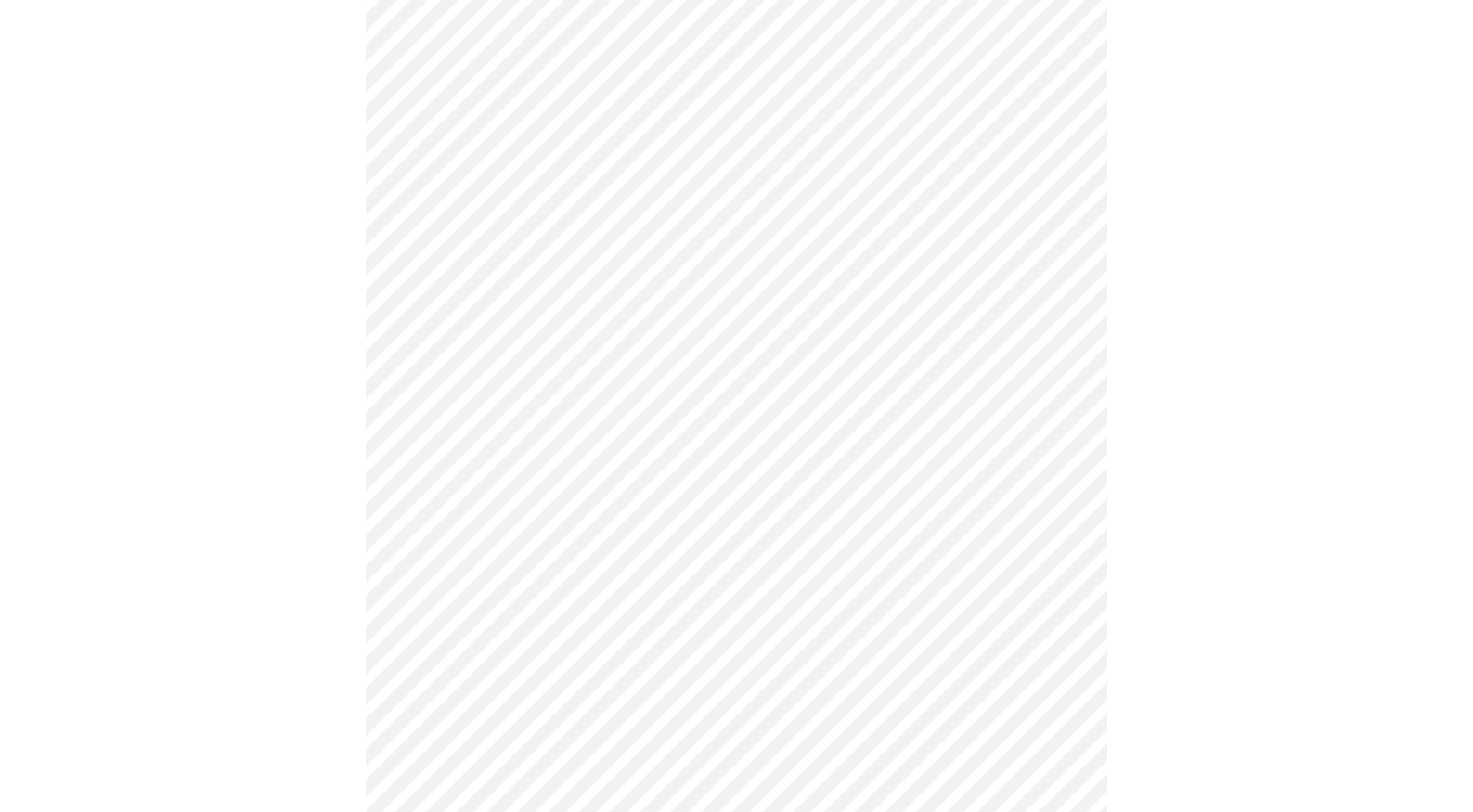
click at [555, 647] on body "MyMenopauseRx Appointments Messaging Labs Uploads Medications Community Refer a…" at bounding box center [737, 282] width 1458 height 1848
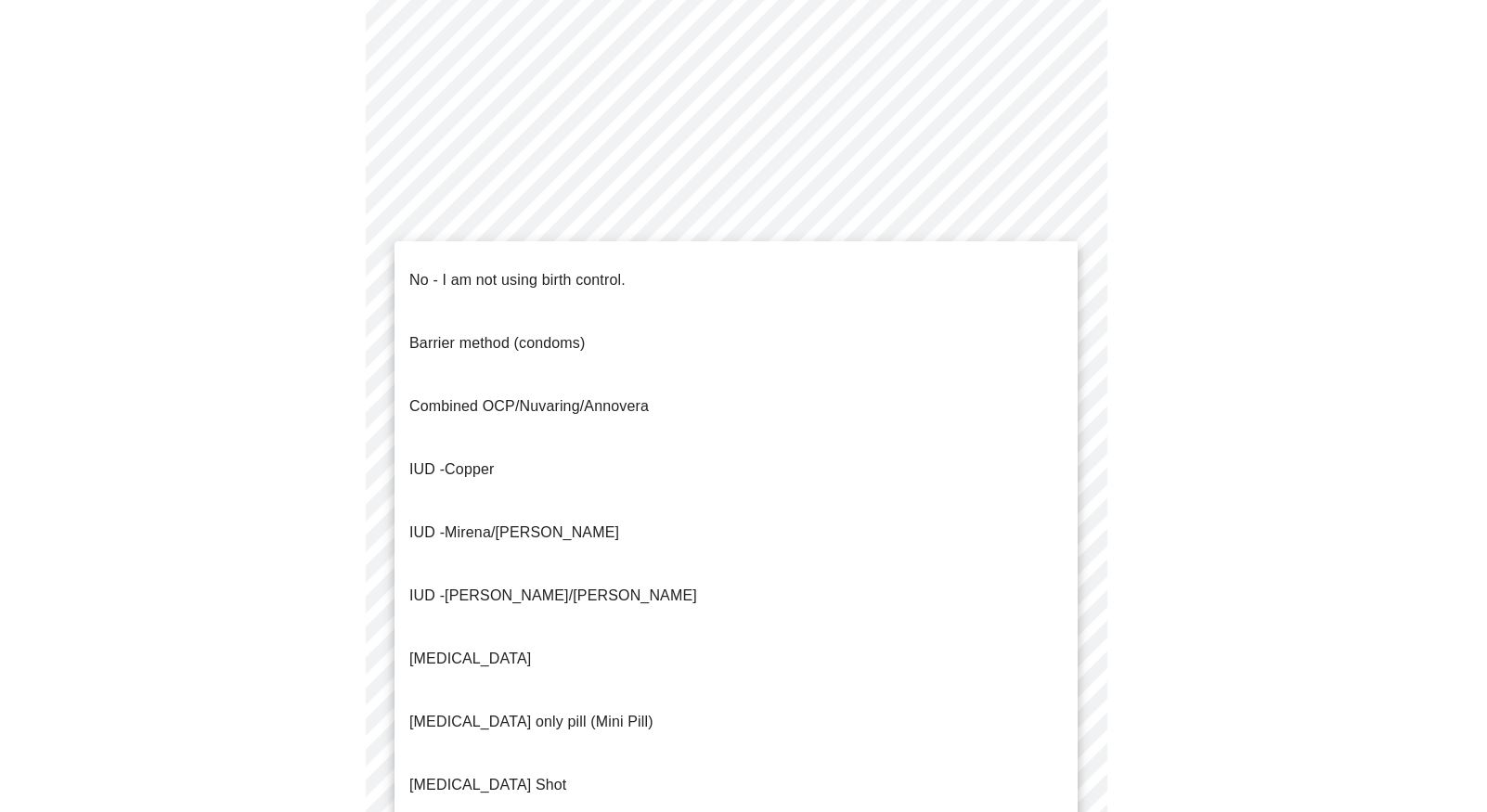
click at [481, 269] on p "No - I am not using birth control." at bounding box center [518, 280] width 216 height 22
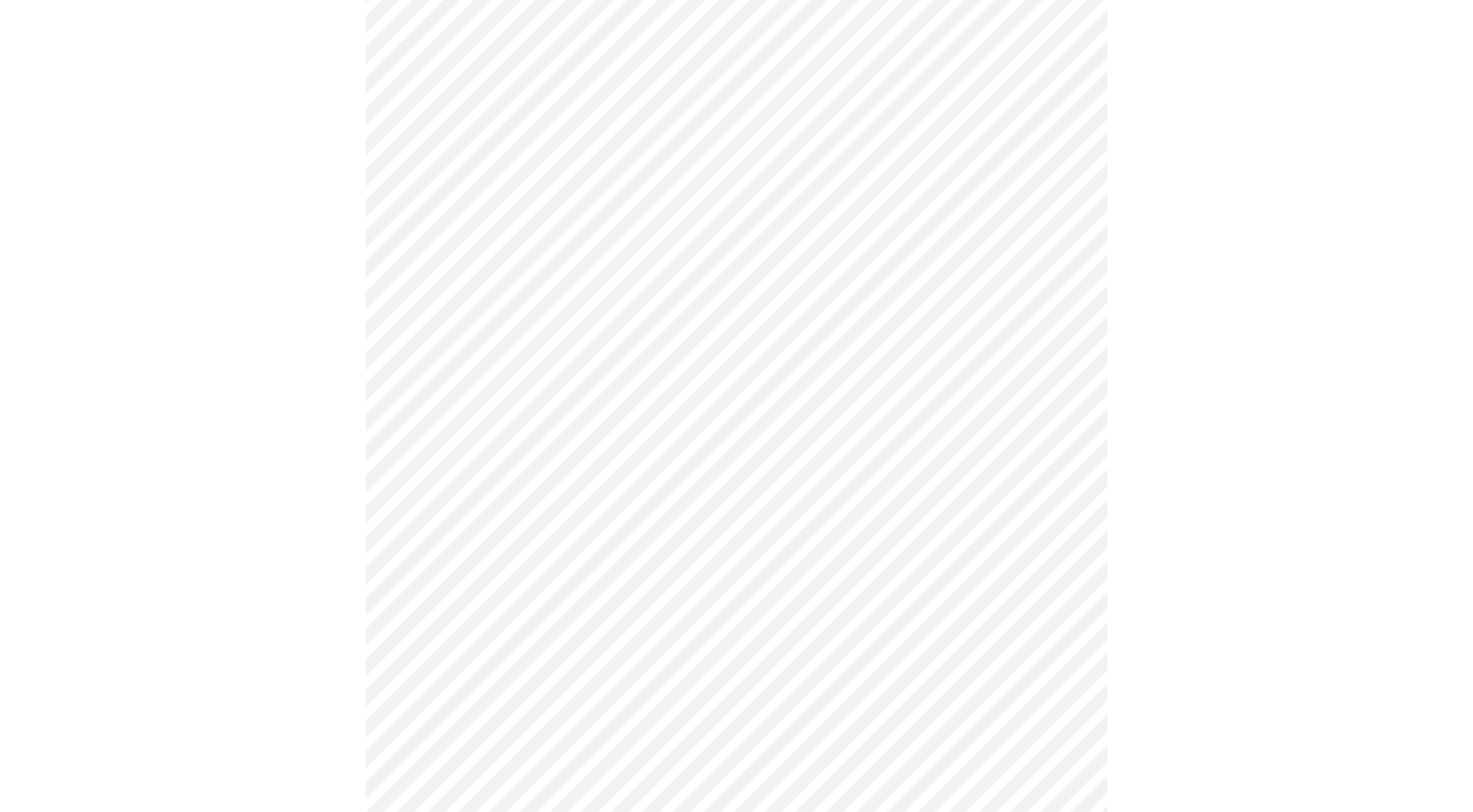
scroll to position [928, 0]
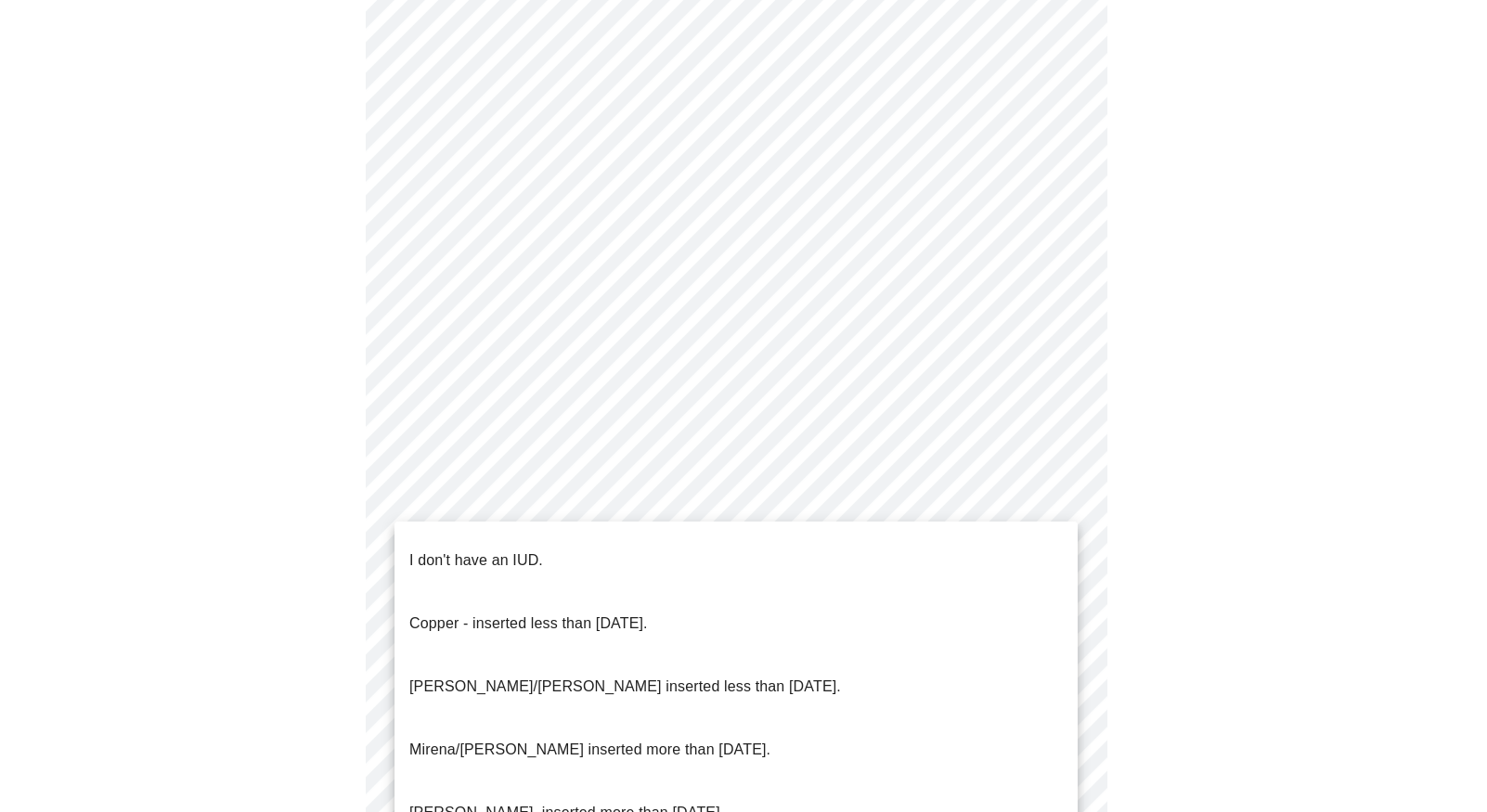
click at [507, 550] on p "I don't have an IUD." at bounding box center [476, 561] width 134 height 22
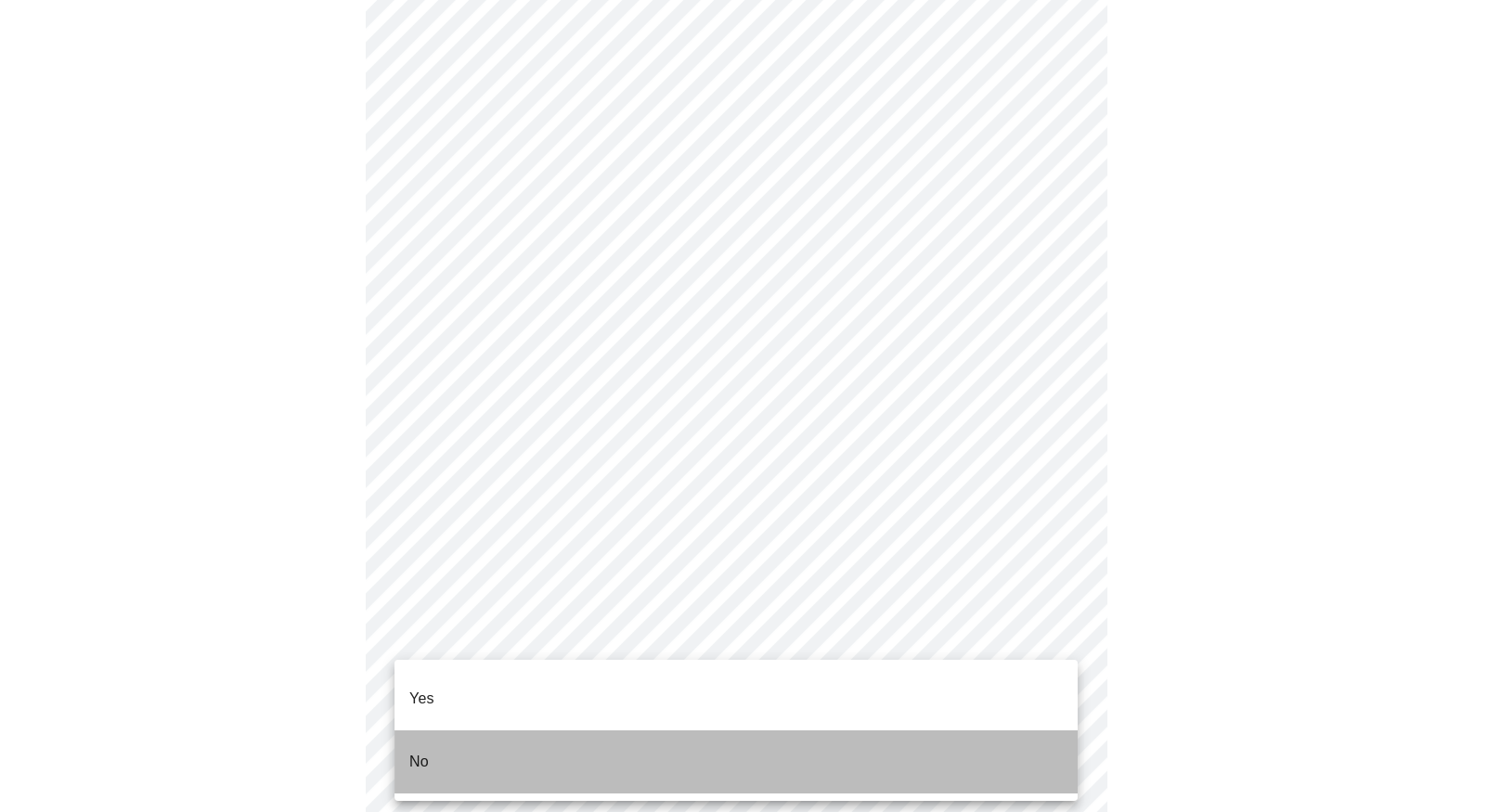
click at [450, 731] on li "No" at bounding box center [736, 761] width 684 height 63
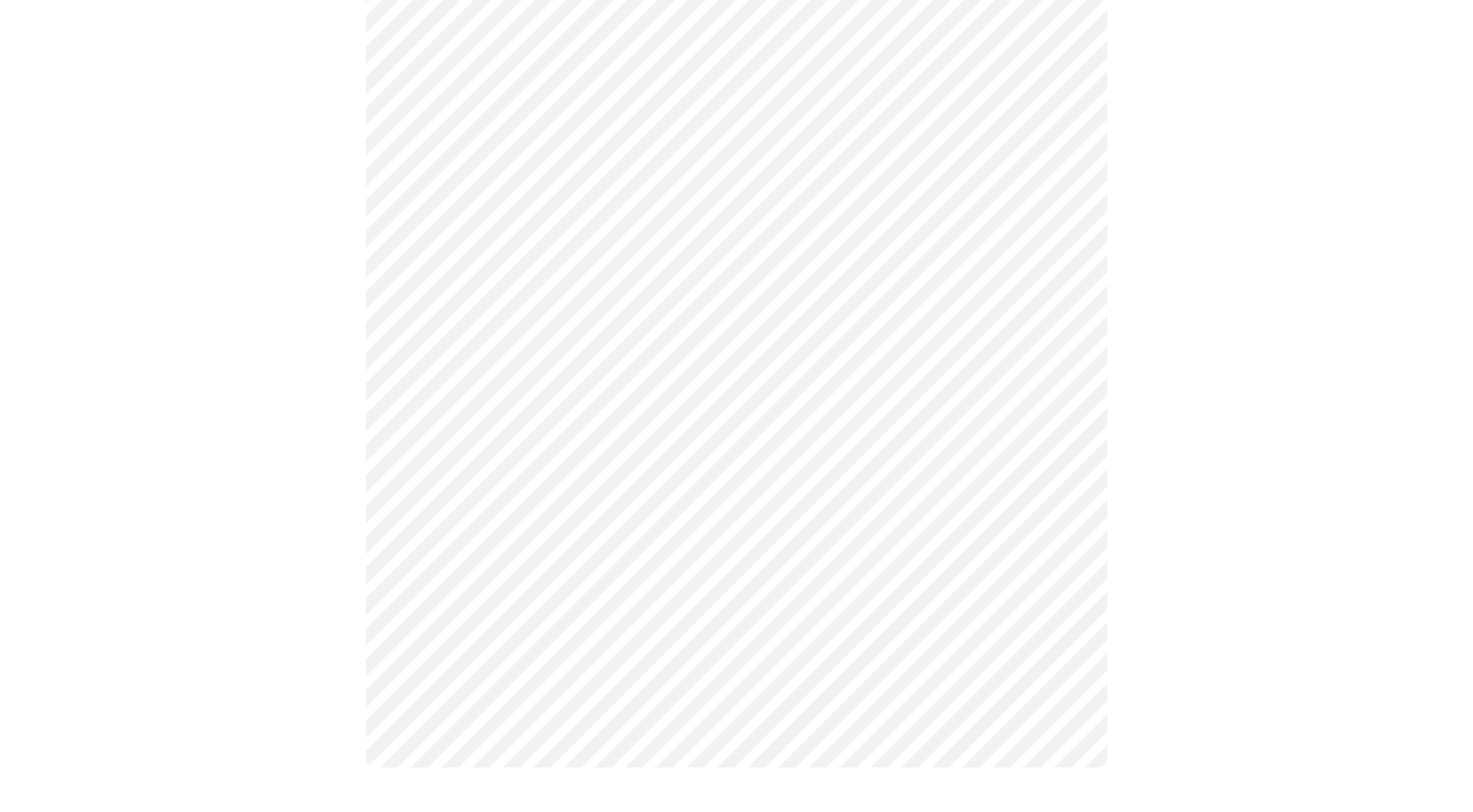
scroll to position [0, 0]
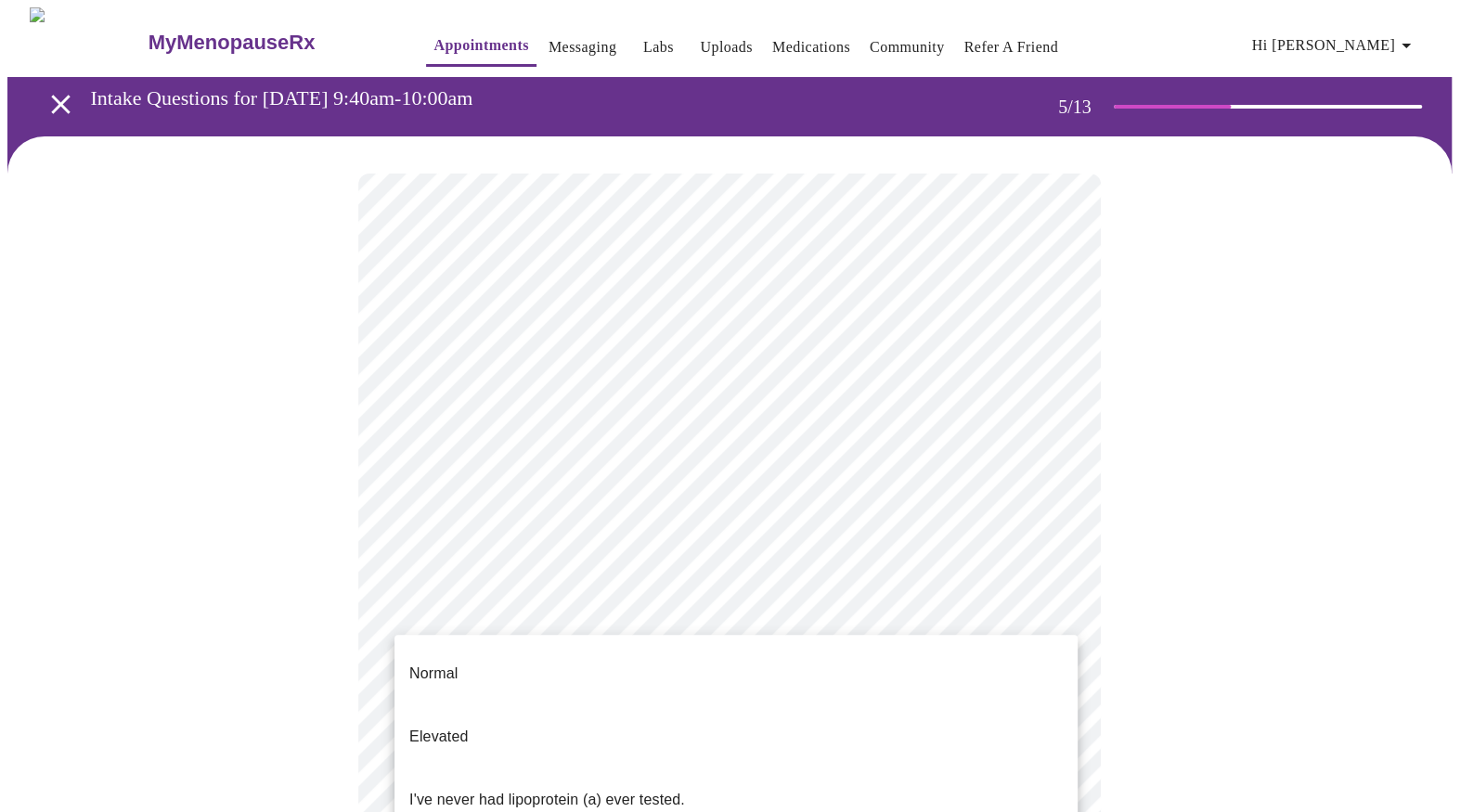
click at [1057, 650] on body "MyMenopauseRx Appointments Messaging Labs Uploads Medications Community Refer a…" at bounding box center [737, 700] width 1458 height 1384
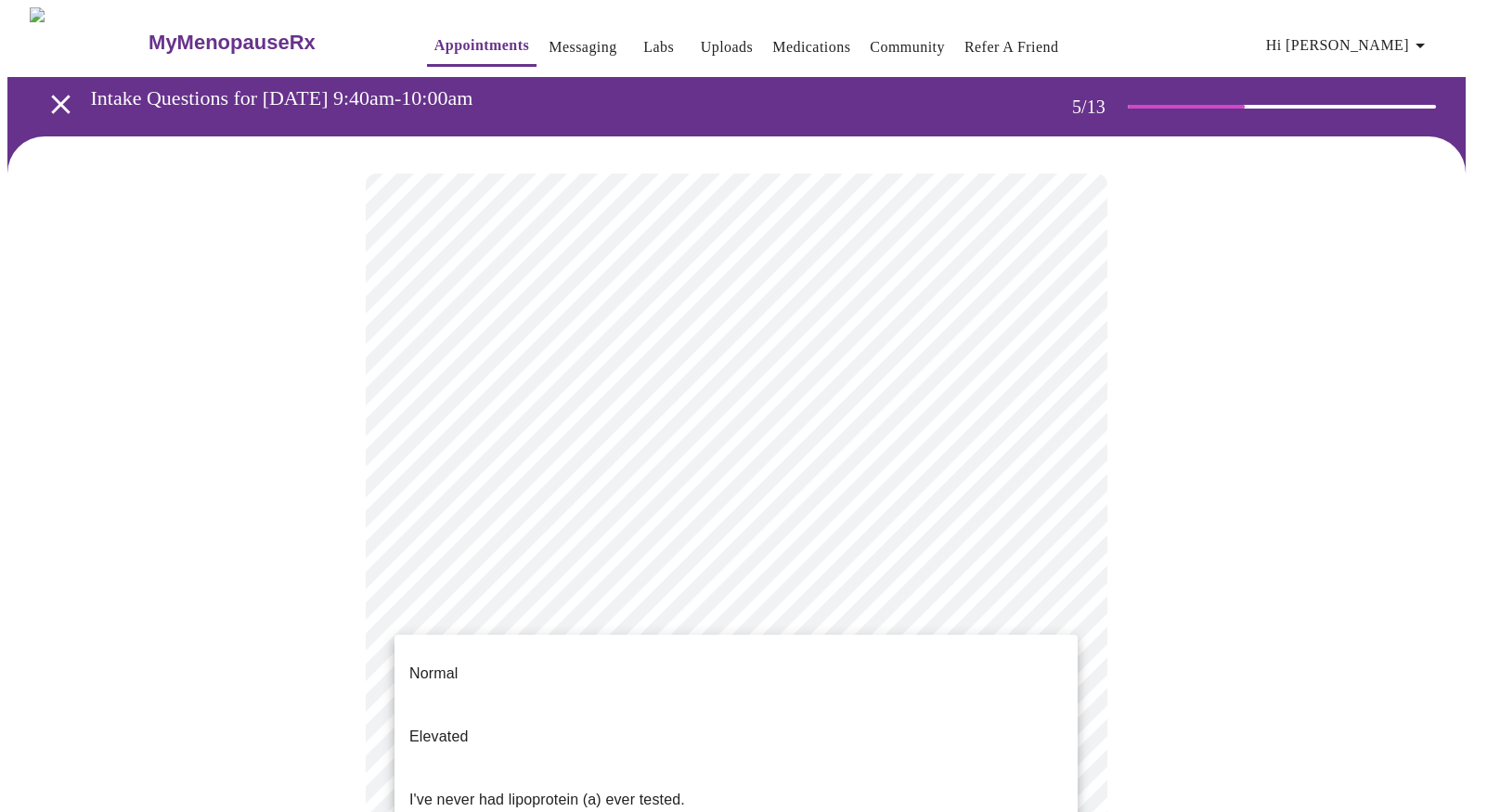
click at [734, 768] on li "I've never had lipoprotein (a) ever tested." at bounding box center [736, 799] width 684 height 63
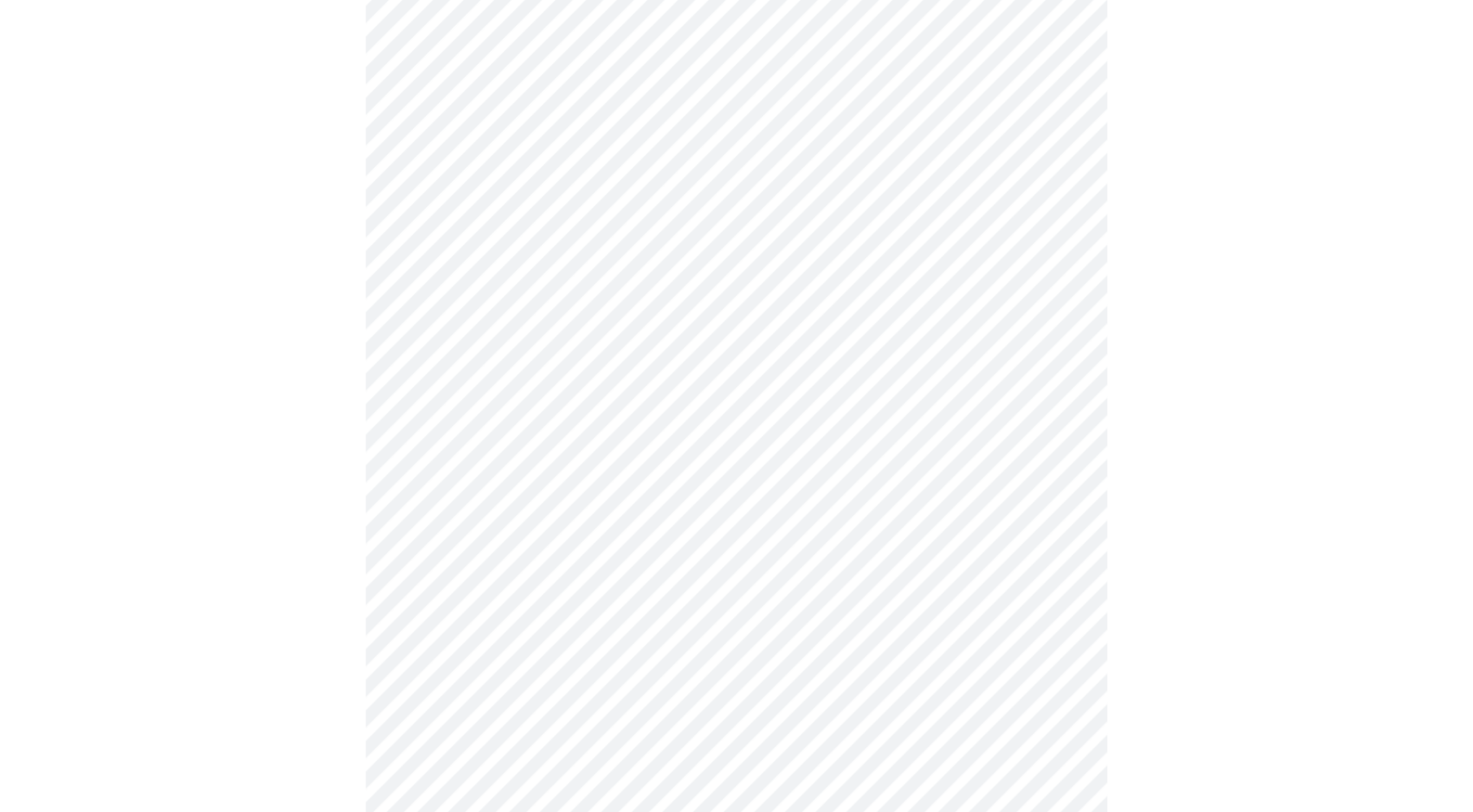
scroll to position [4641, 0]
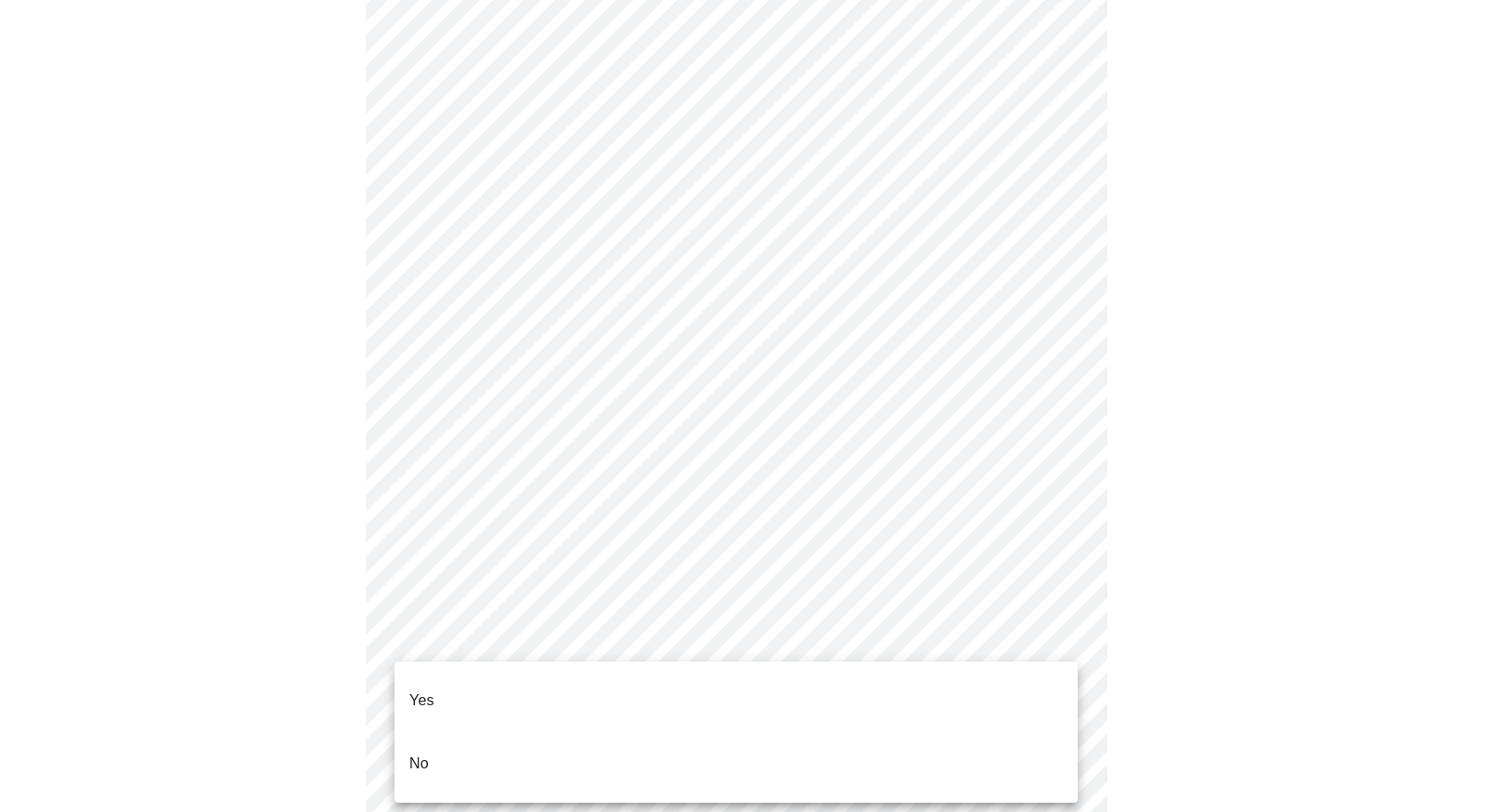
click at [415, 753] on p "No" at bounding box center [419, 763] width 20 height 22
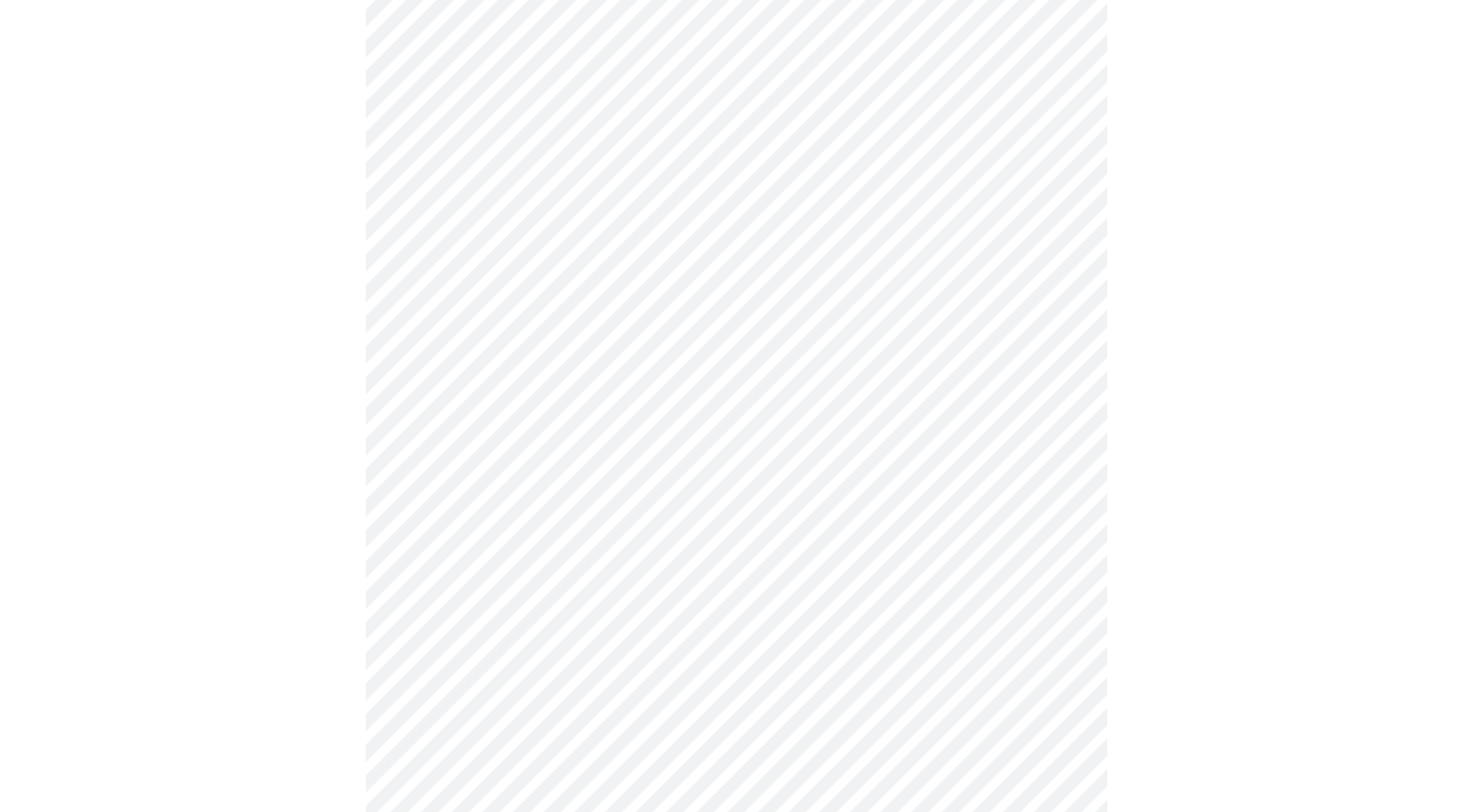
scroll to position [1299, 0]
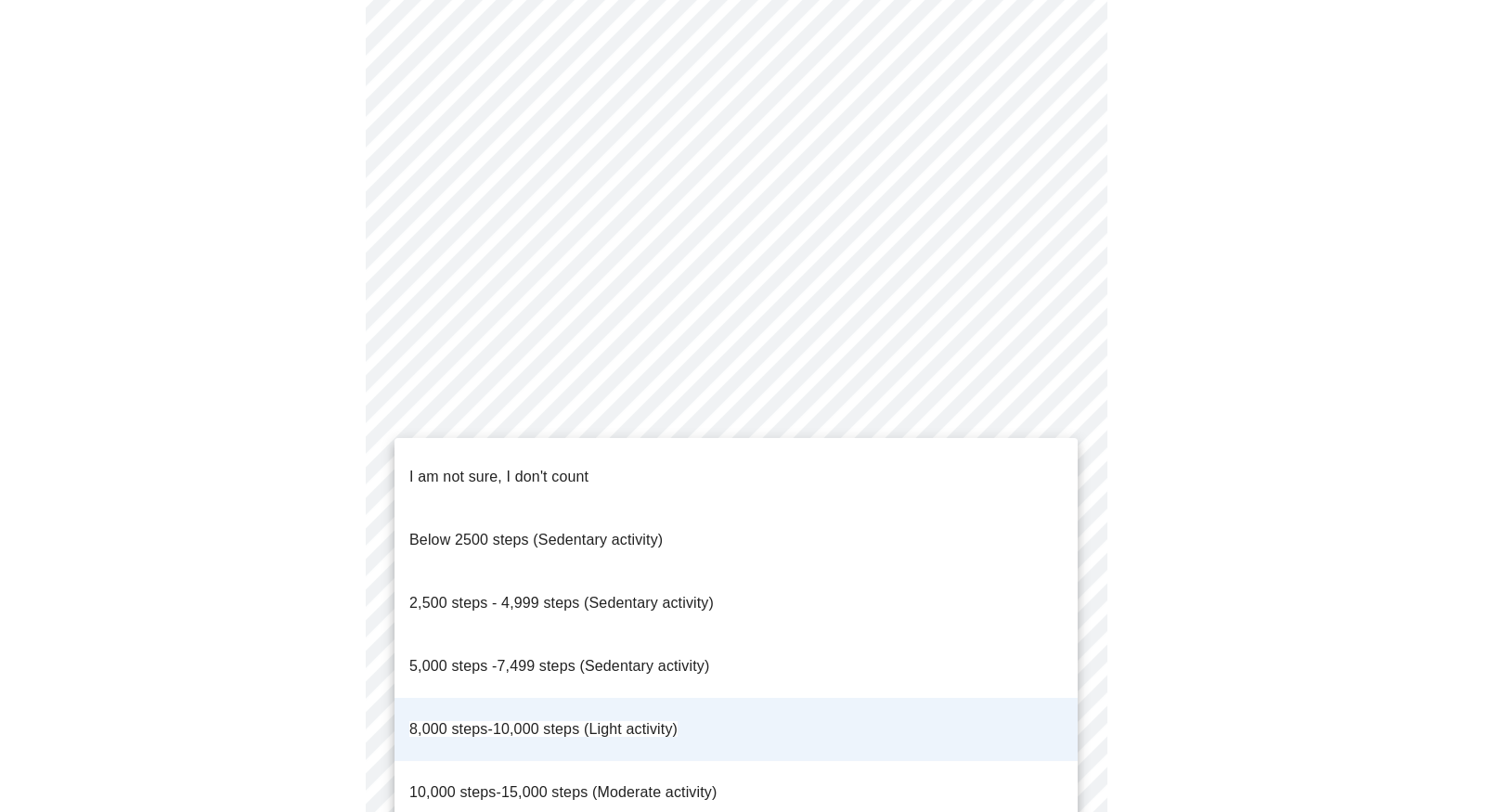
click at [551, 721] on span "8,000 steps-10,000 steps (Light activity)" at bounding box center [543, 729] width 268 height 16
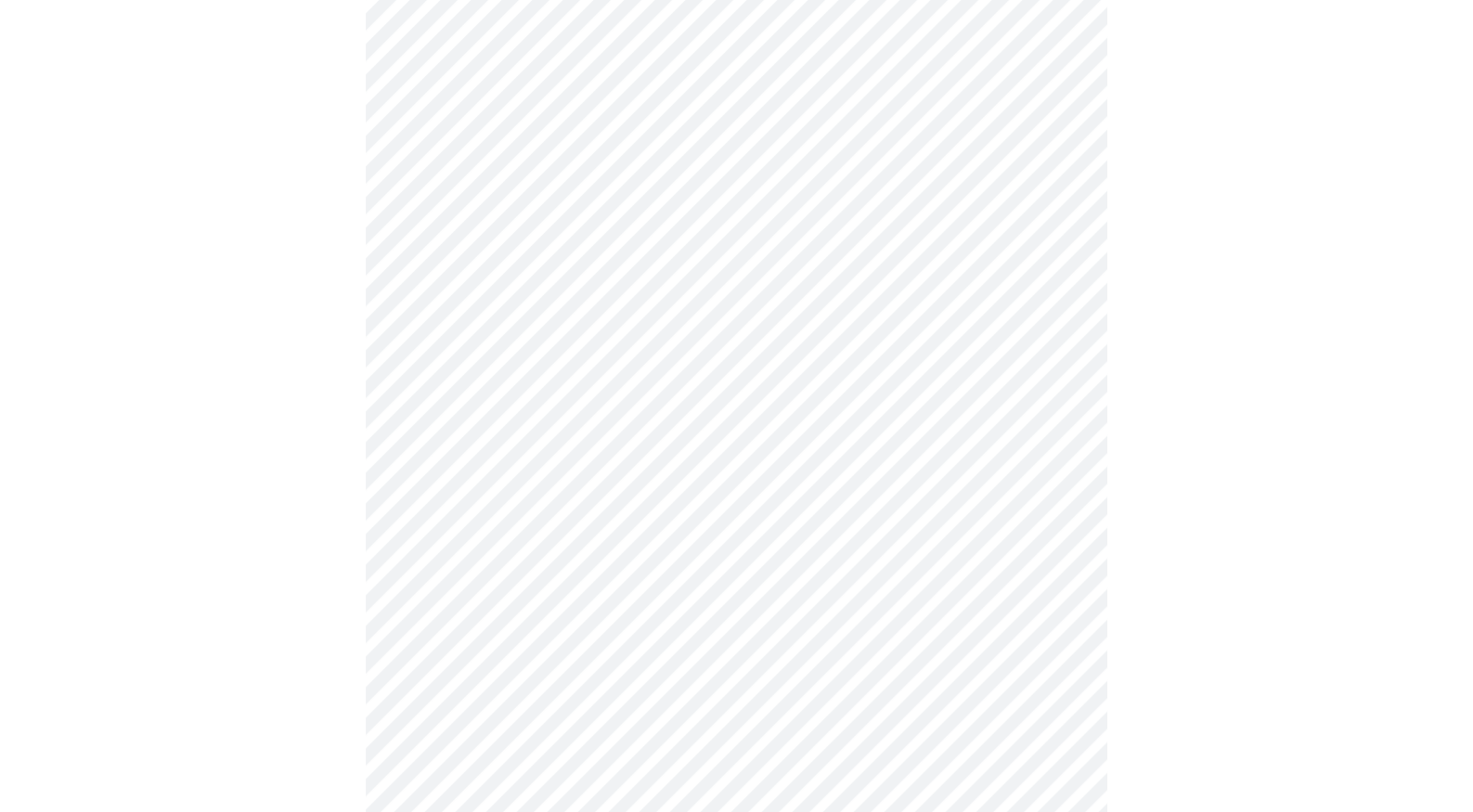
scroll to position [1486, 0]
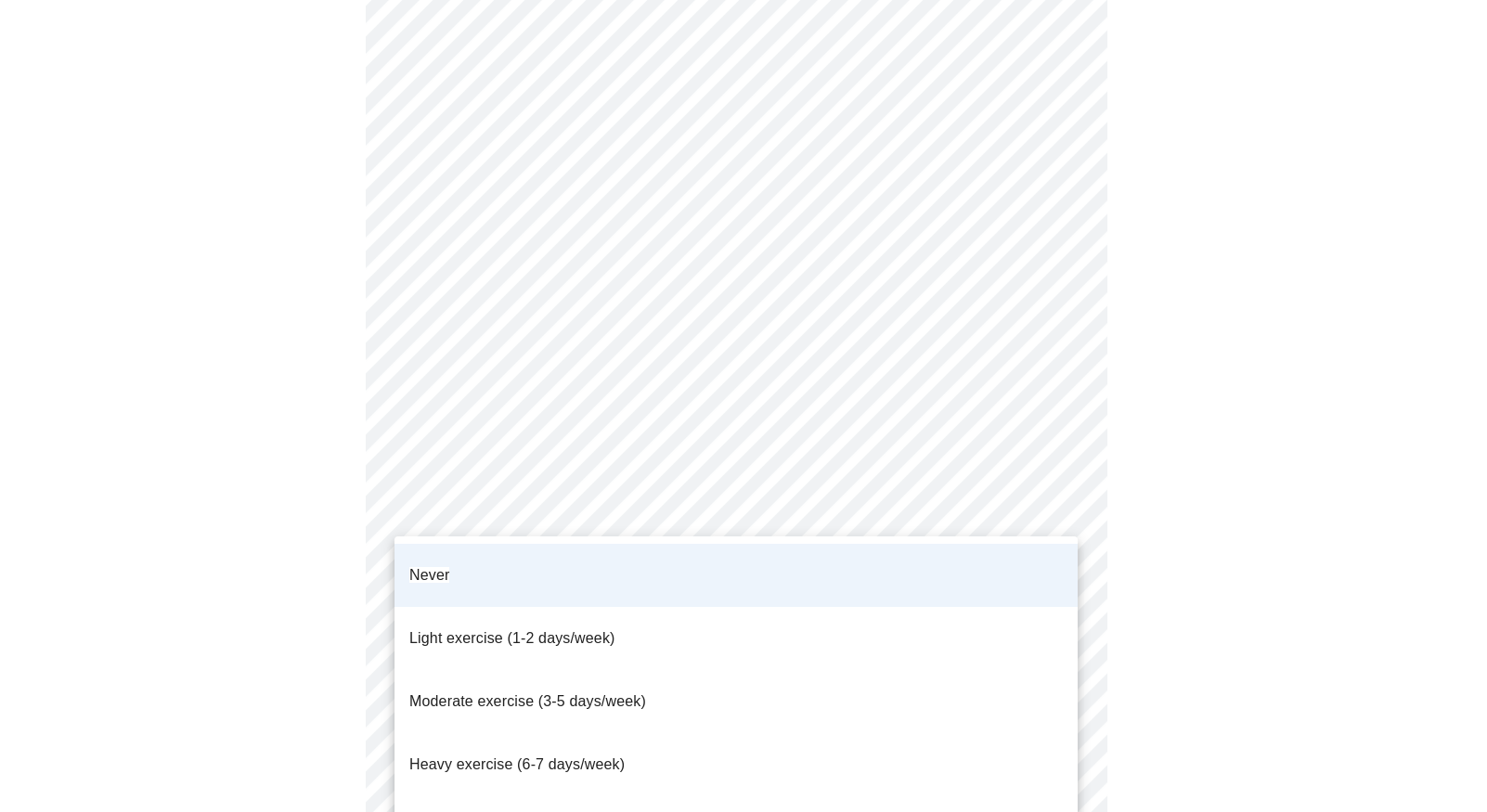
click at [551, 631] on span "Light exercise (1-2 days/week)" at bounding box center [512, 638] width 206 height 16
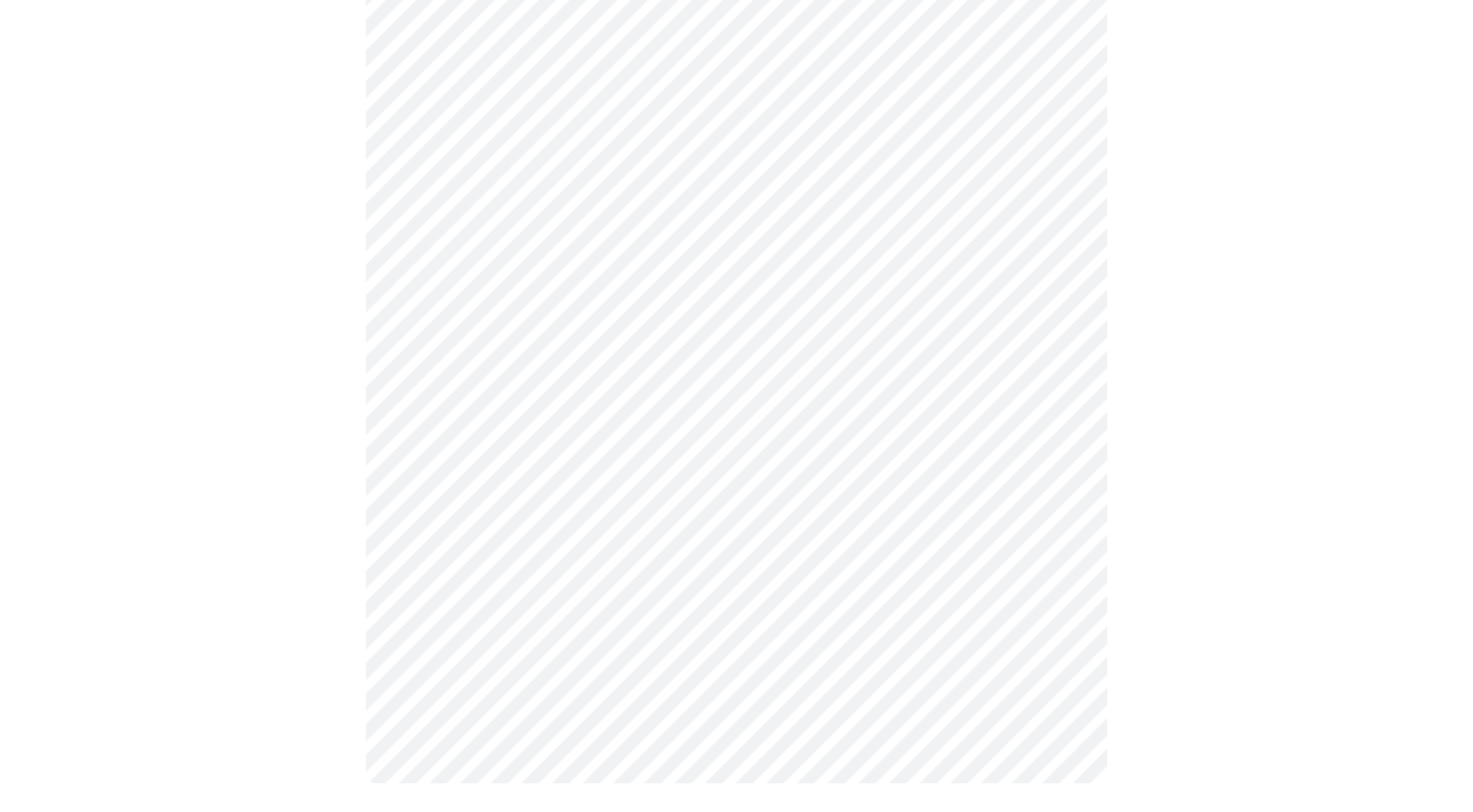
scroll to position [0, 0]
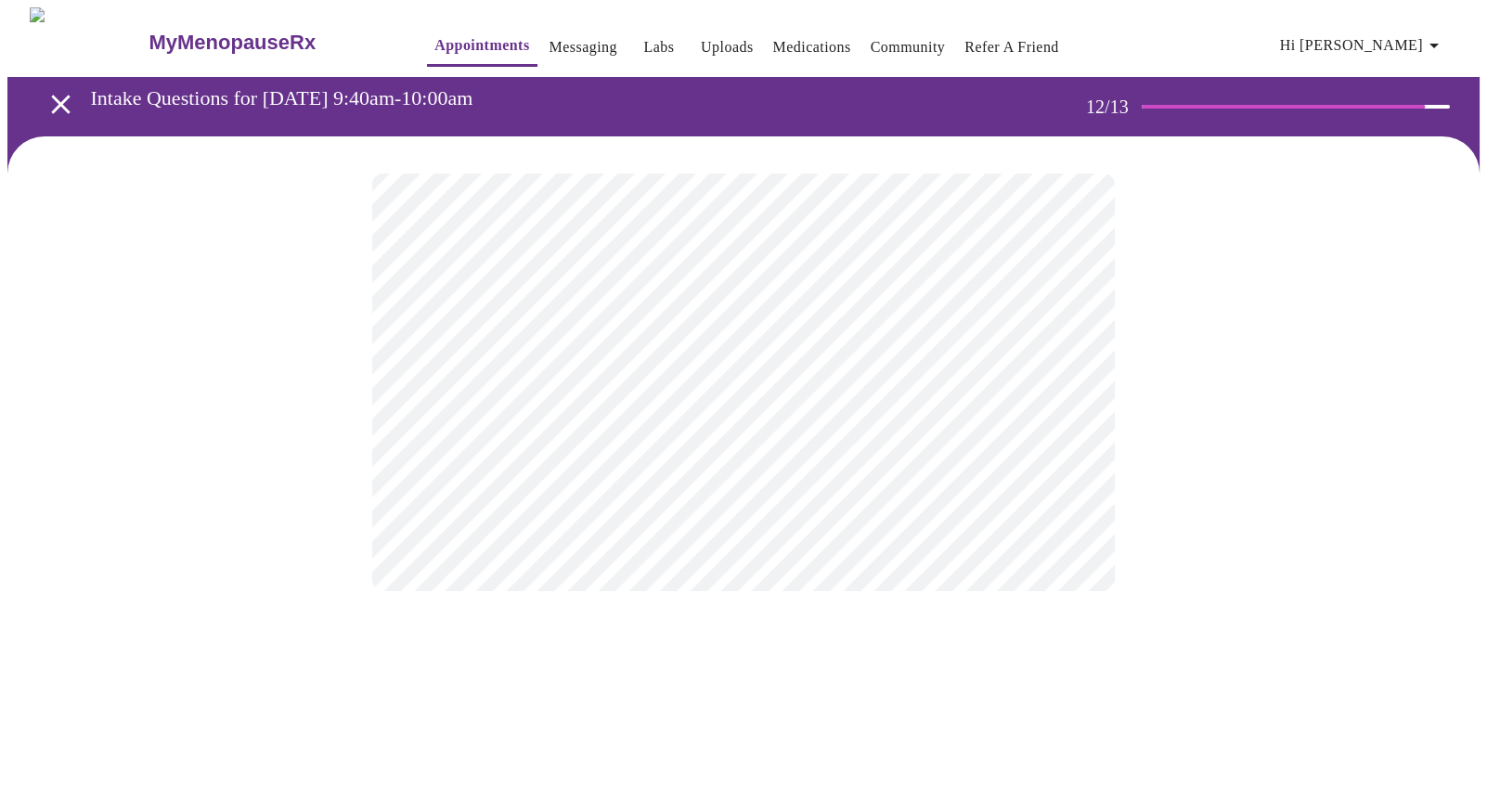
click at [644, 397] on body "MyMenopauseRx Appointments Messaging Labs Uploads Medications Community Refer a…" at bounding box center [744, 318] width 1472 height 621
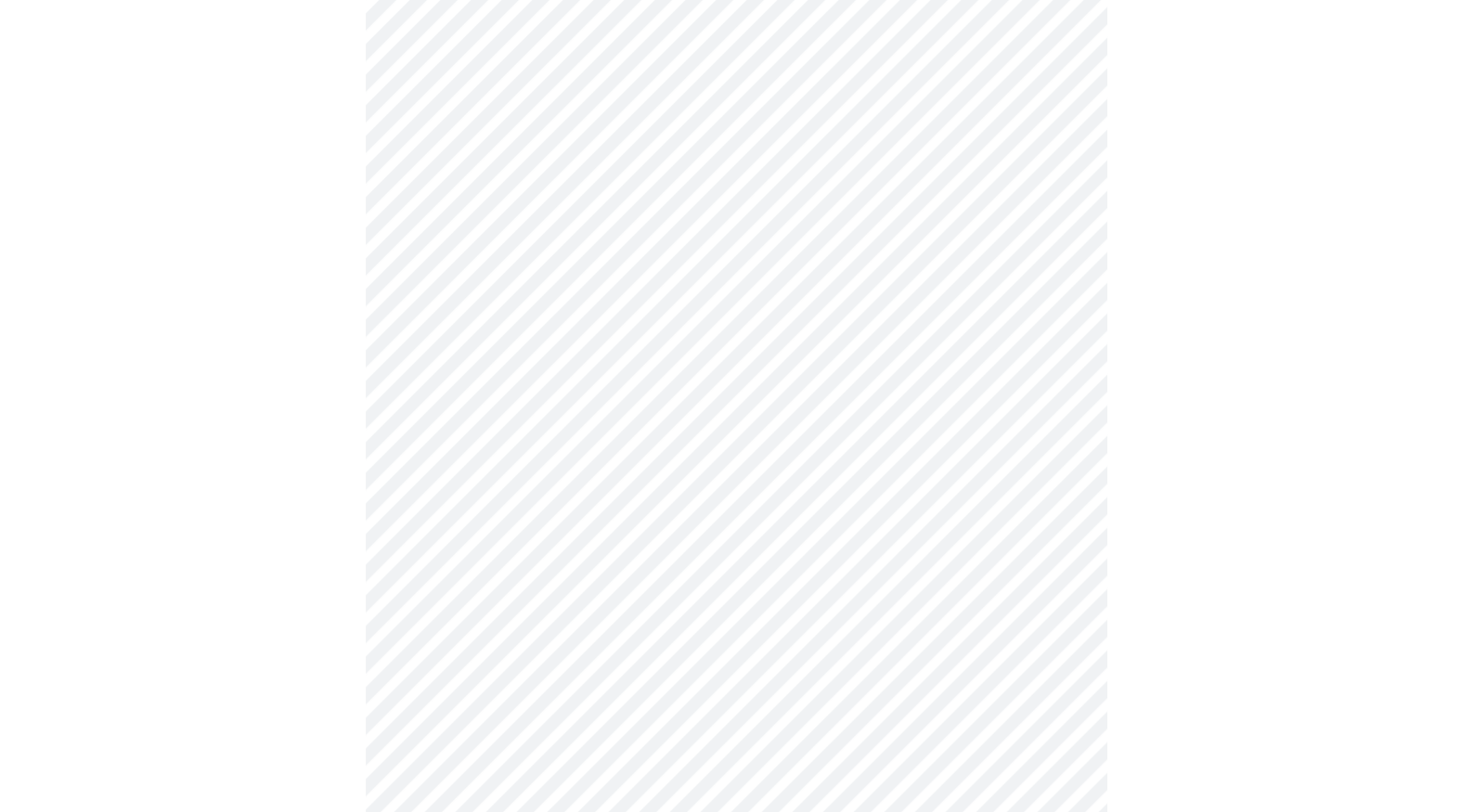
scroll to position [835, 0]
